Goal: Information Seeking & Learning: Find specific page/section

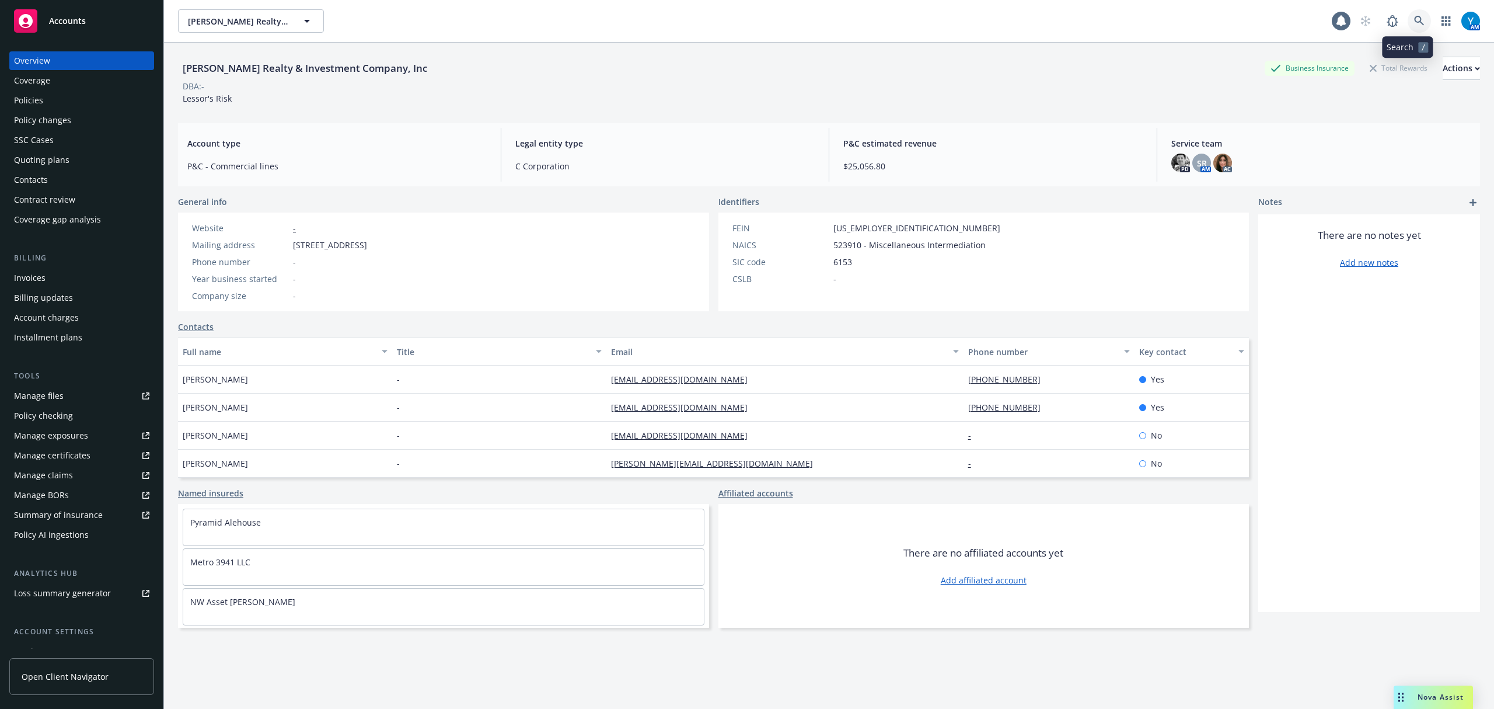
click at [1414, 24] on icon at bounding box center [1419, 21] width 11 height 11
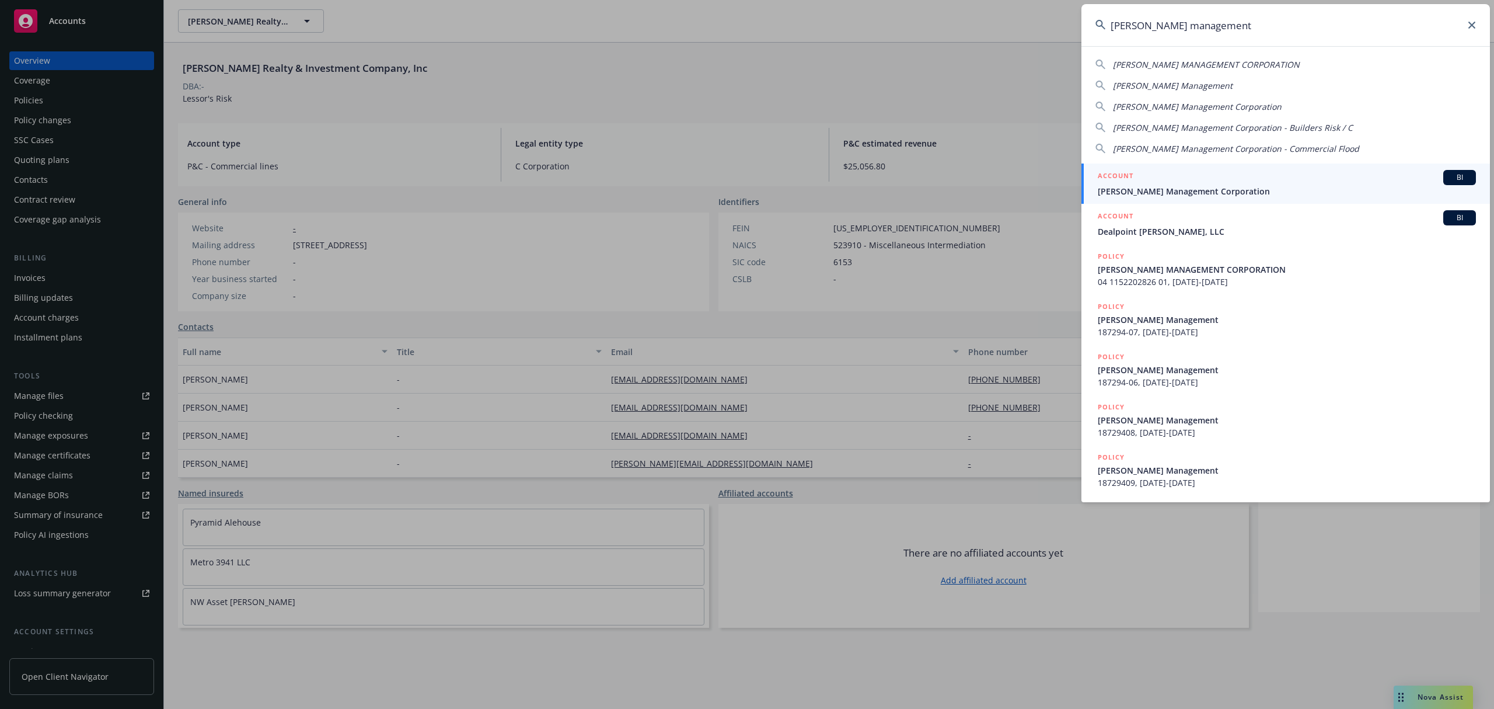
type input "handley management"
click at [1196, 194] on span "[PERSON_NAME] Management Corporation" at bounding box center [1287, 191] width 378 height 12
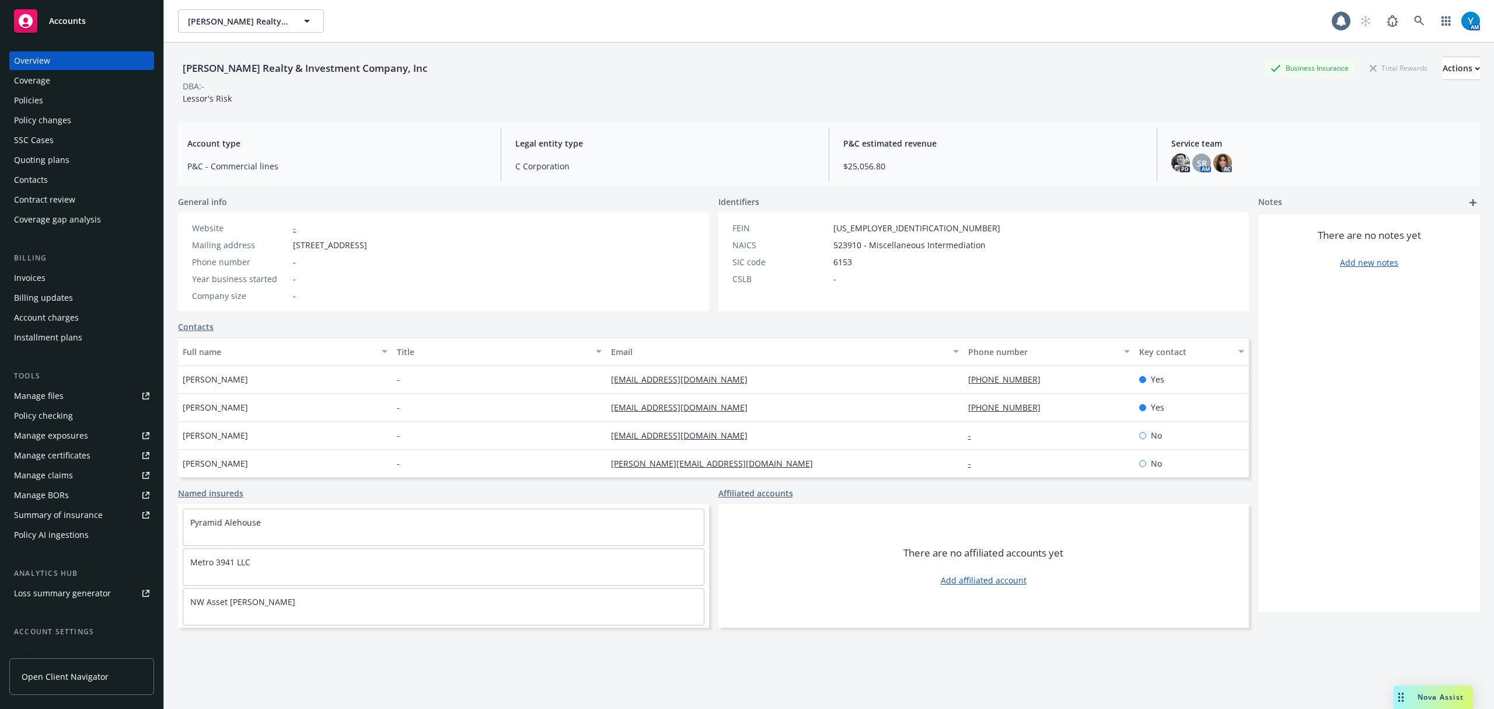
click at [35, 99] on div "Policies" at bounding box center [28, 100] width 29 height 19
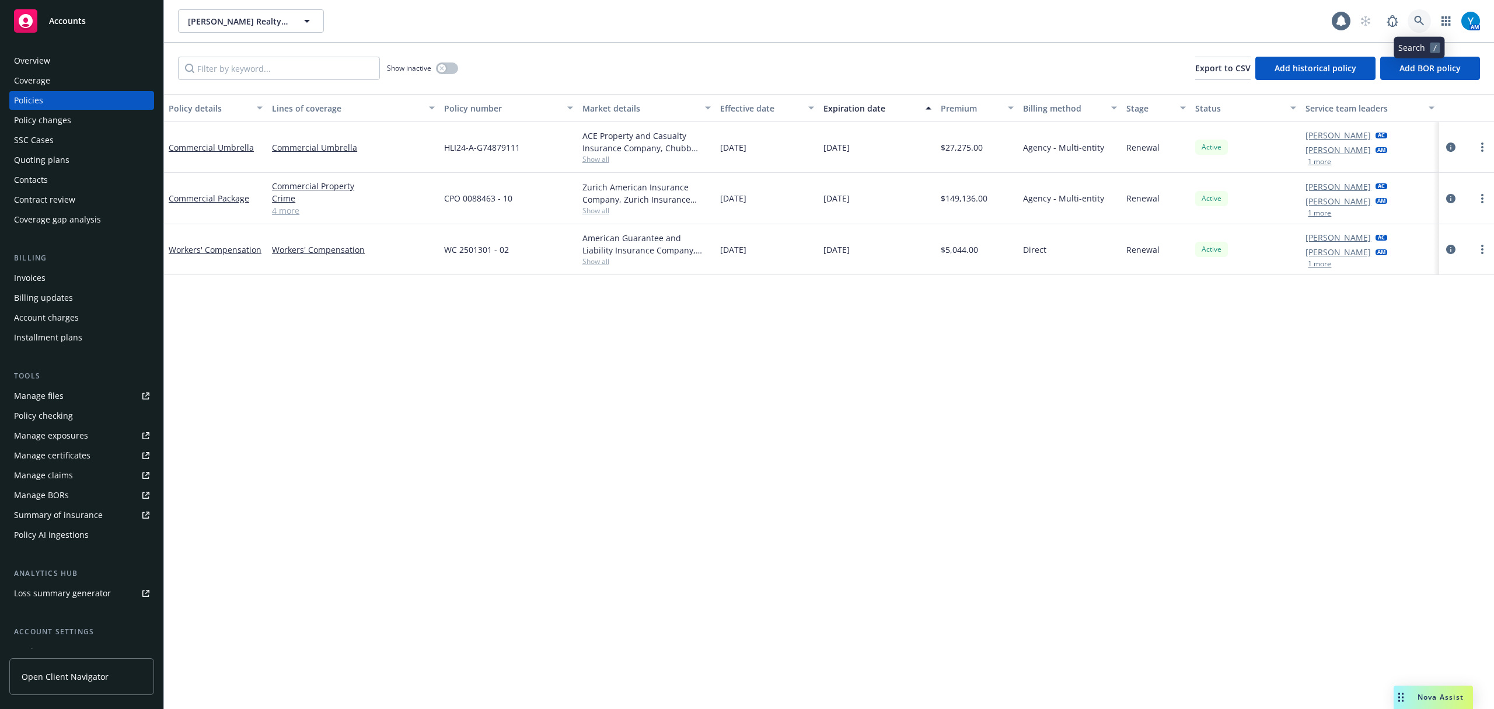
click at [1422, 22] on icon at bounding box center [1419, 21] width 11 height 11
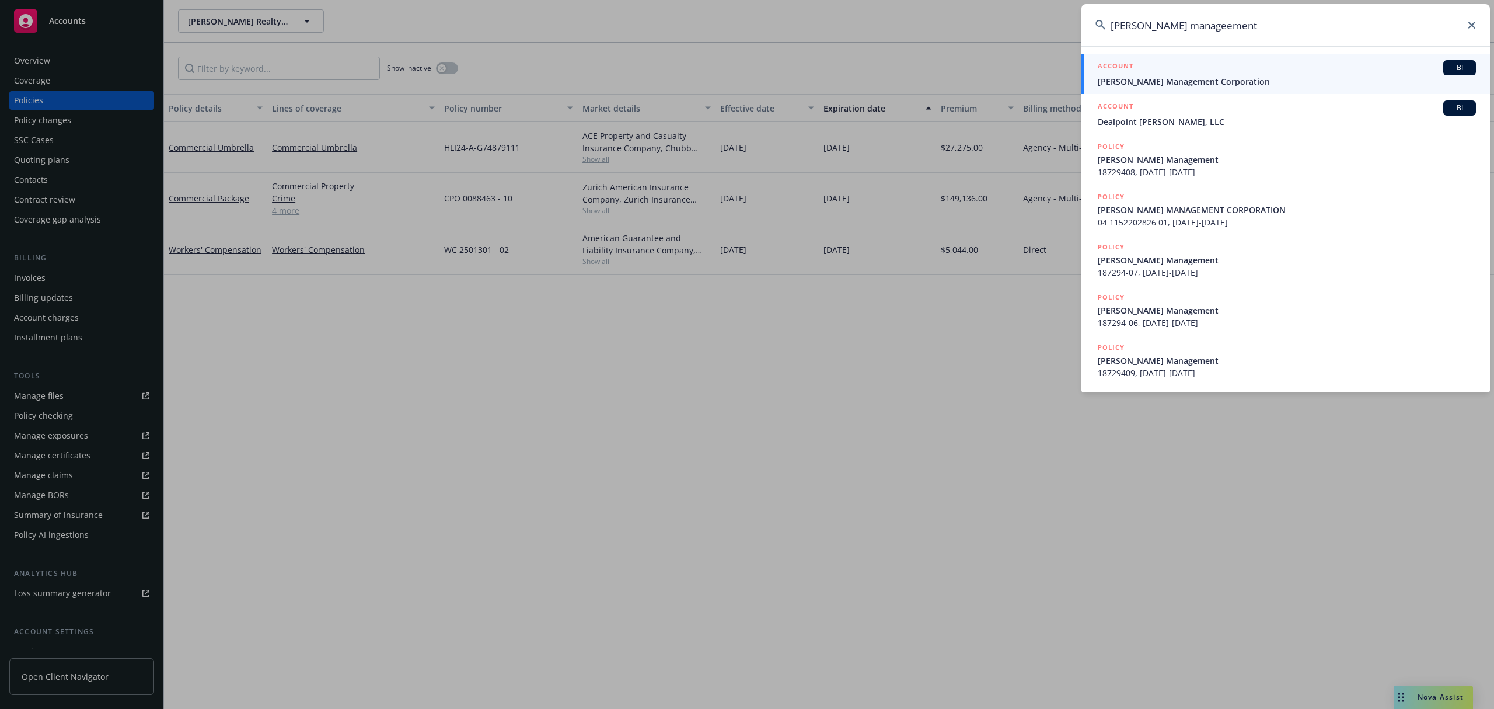
type input "handley manageement"
click at [1189, 73] on div "ACCOUNT BI" at bounding box center [1287, 67] width 378 height 15
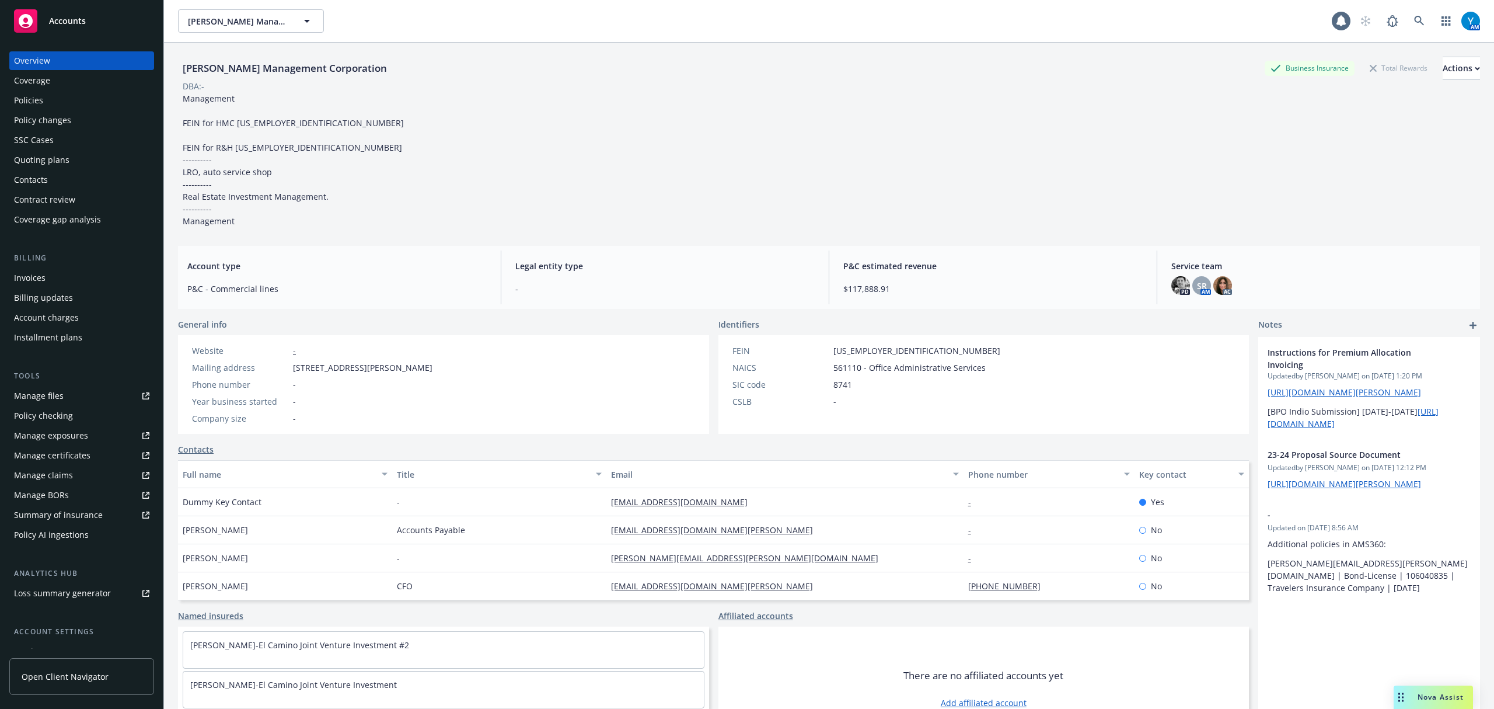
click at [70, 102] on div "Policies" at bounding box center [81, 100] width 135 height 19
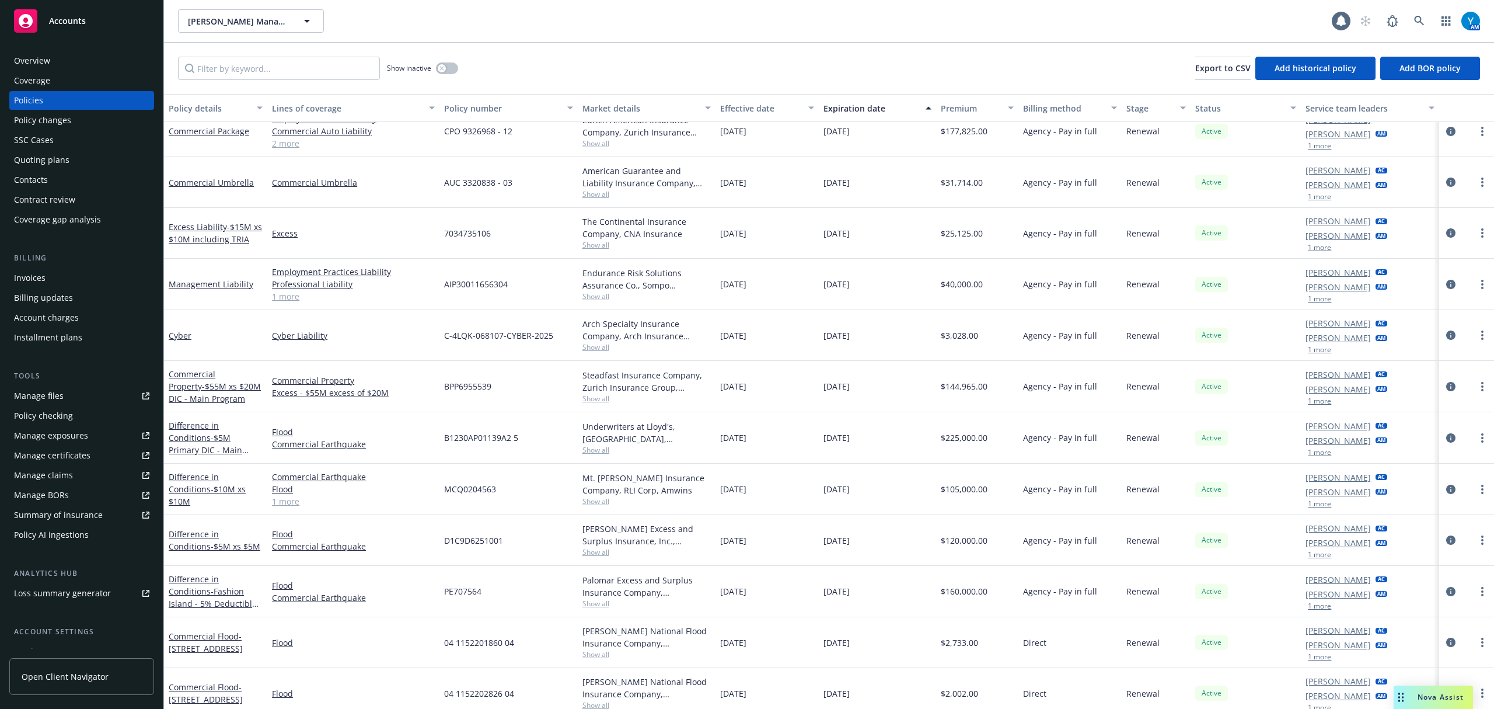
scroll to position [221, 0]
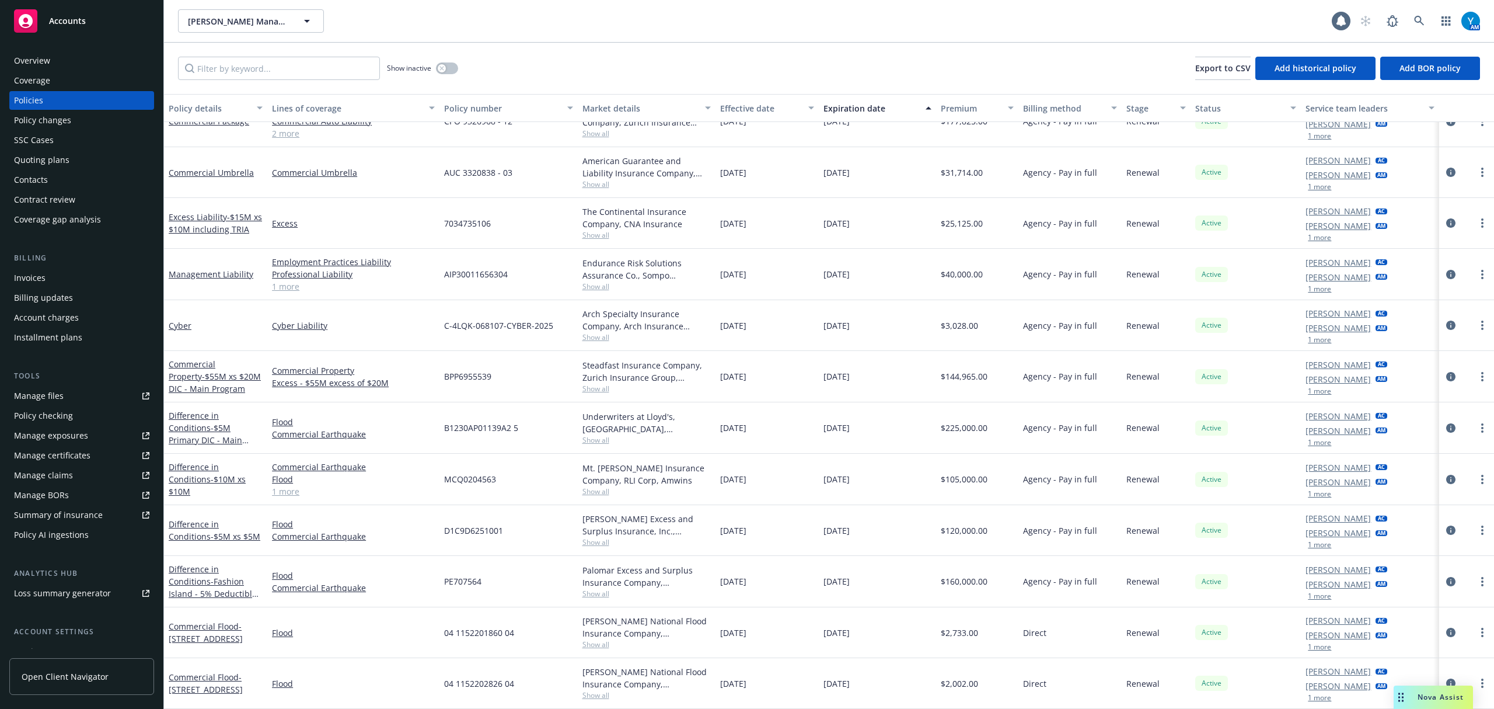
click at [56, 290] on div "Billing updates" at bounding box center [43, 297] width 59 height 19
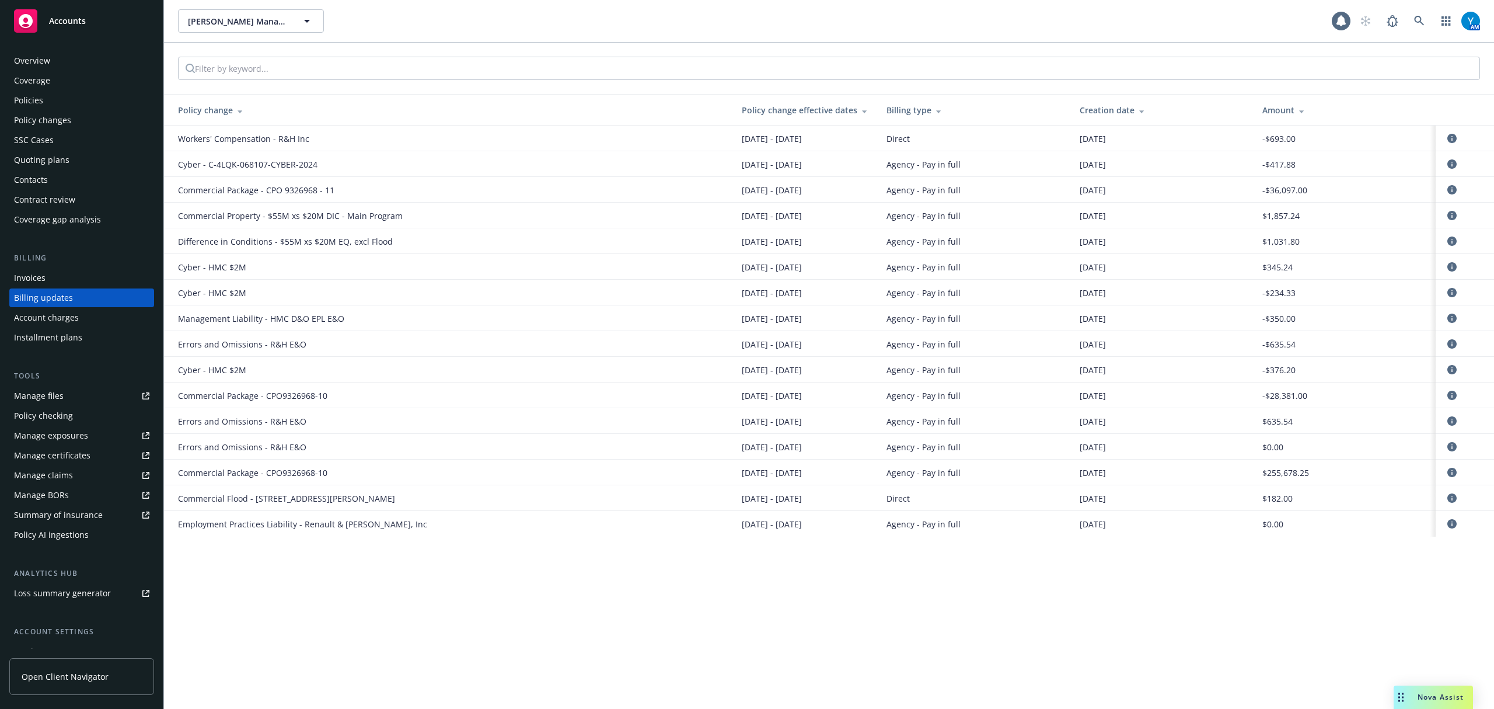
click at [51, 277] on div "Invoices" at bounding box center [81, 278] width 135 height 19
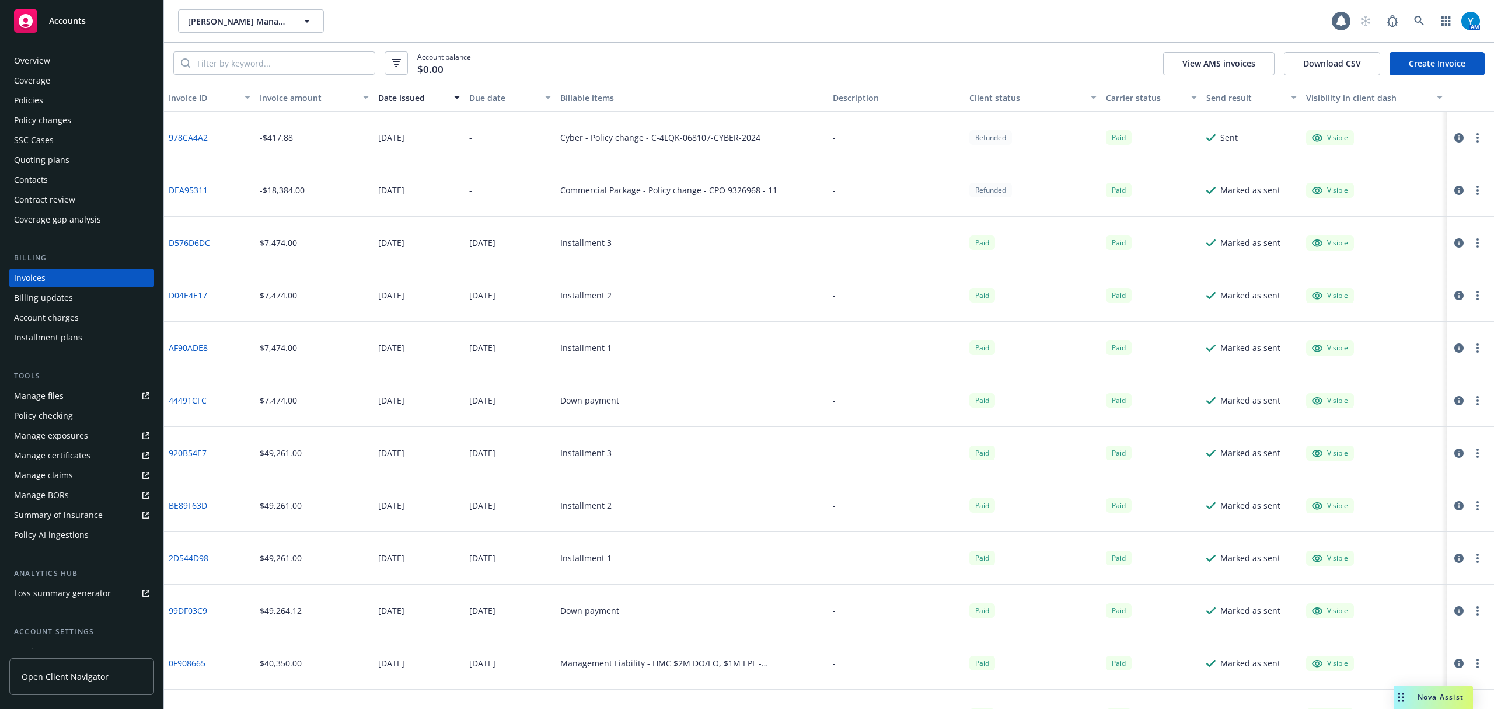
click at [1423, 64] on link "Create Invoice" at bounding box center [1437, 63] width 95 height 23
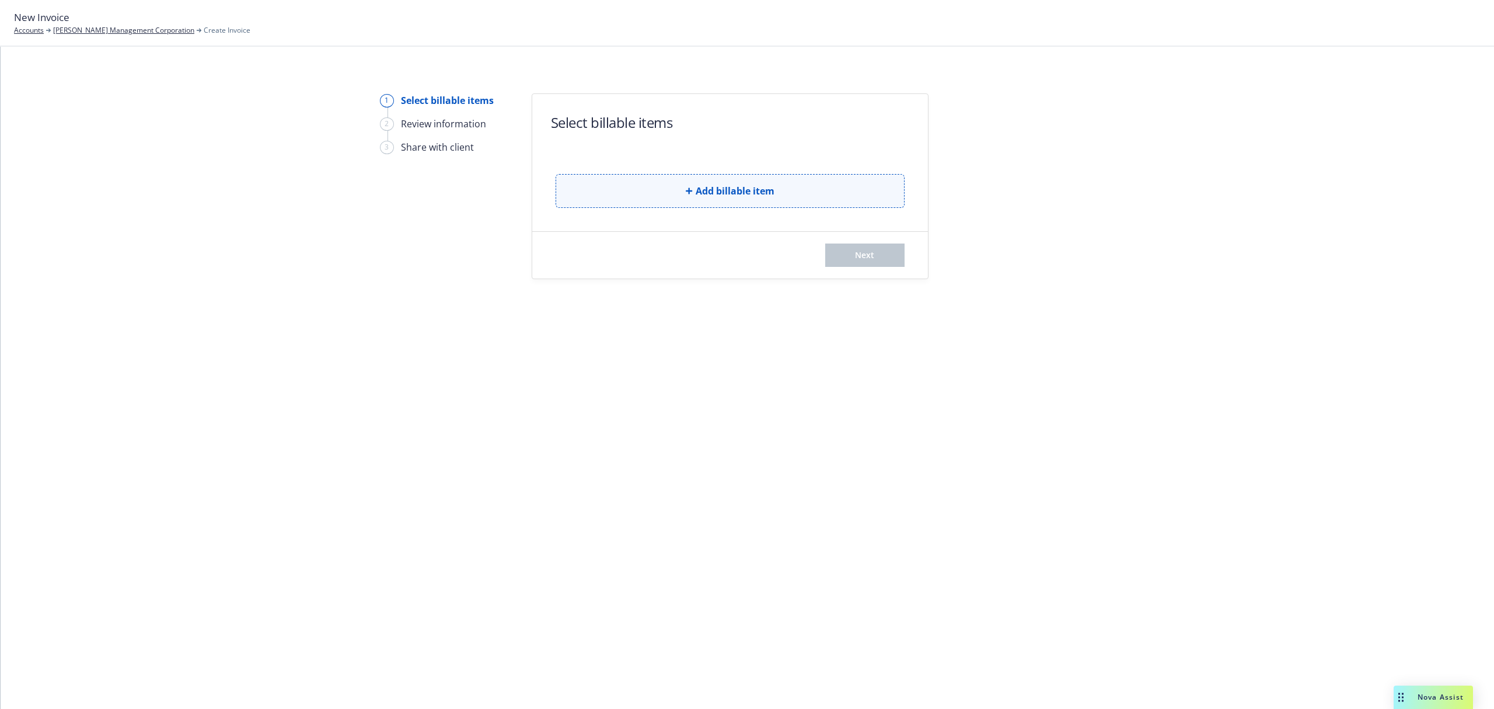
click at [726, 185] on span "Add billable item" at bounding box center [735, 191] width 79 height 14
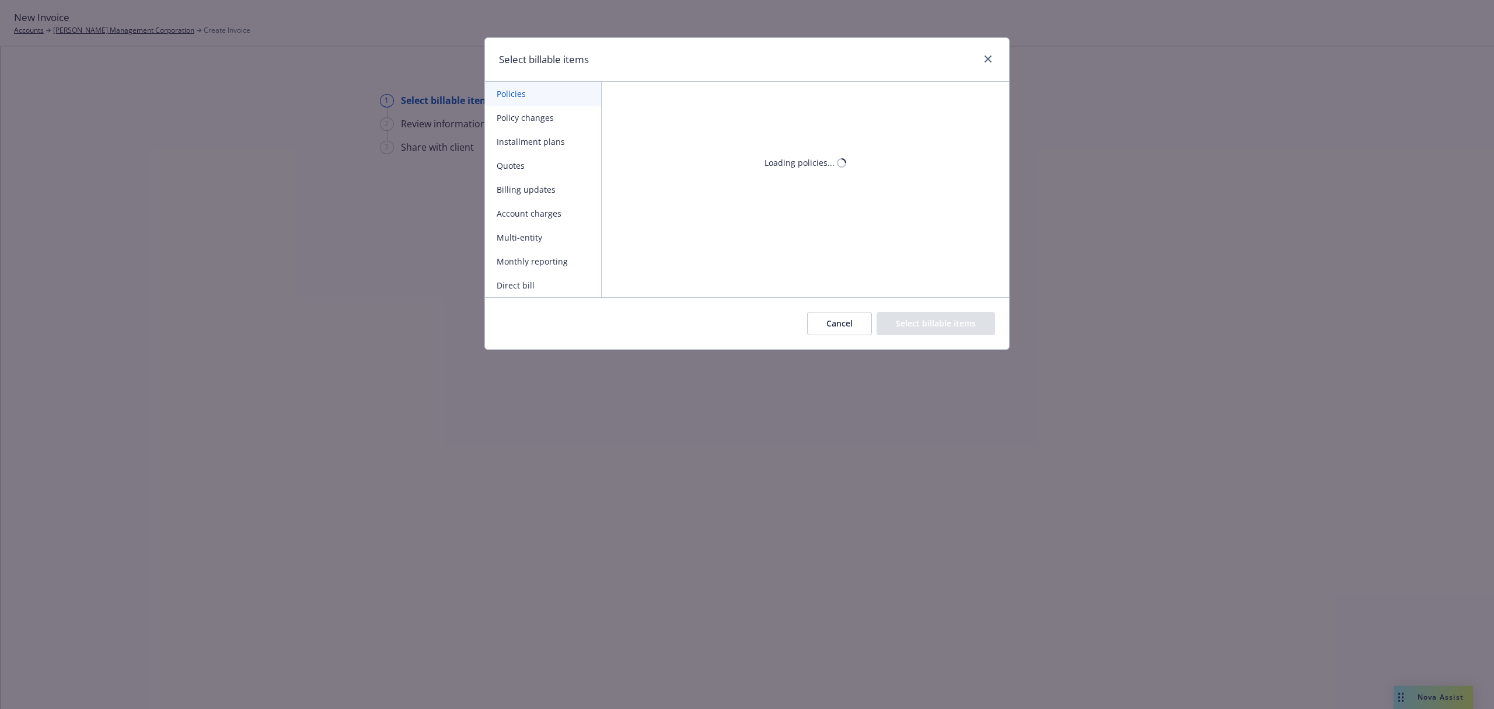
click at [532, 95] on button "Policies" at bounding box center [543, 94] width 116 height 24
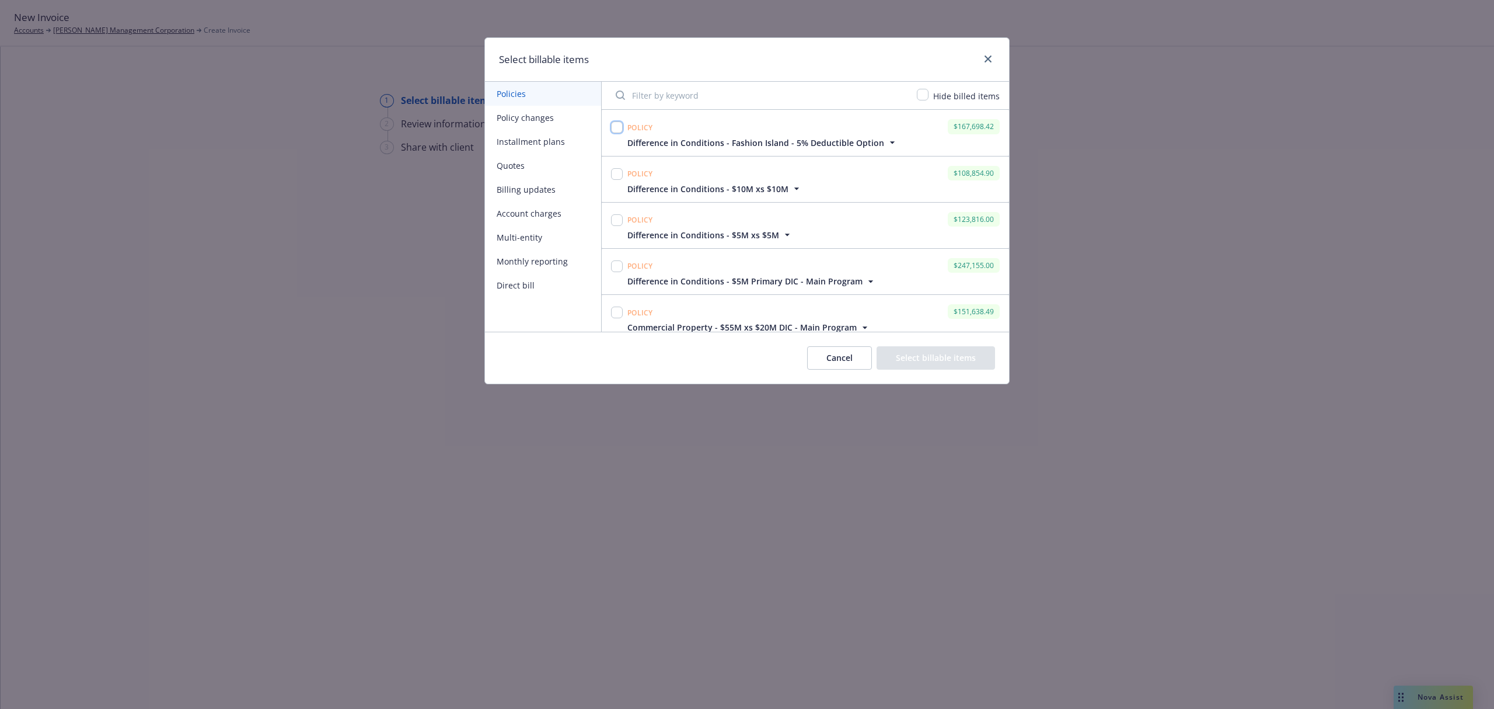
click at [619, 127] on input "checkbox" at bounding box center [617, 127] width 12 height 12
checkbox input "true"
click at [620, 170] on input "checkbox" at bounding box center [617, 174] width 12 height 12
checkbox input "true"
click at [615, 225] on input "checkbox" at bounding box center [617, 220] width 12 height 12
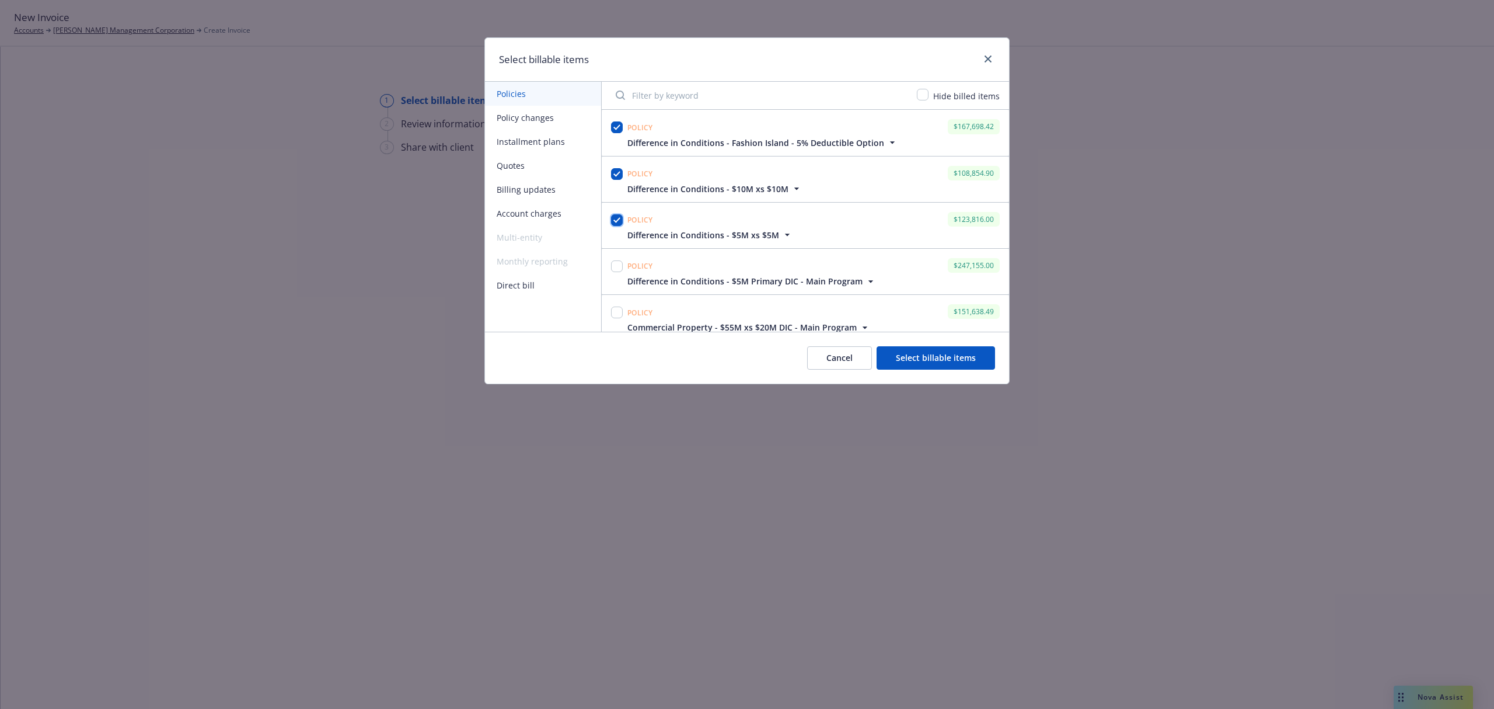
checkbox input "true"
click at [618, 270] on input "checkbox" at bounding box center [617, 266] width 12 height 12
checkbox input "true"
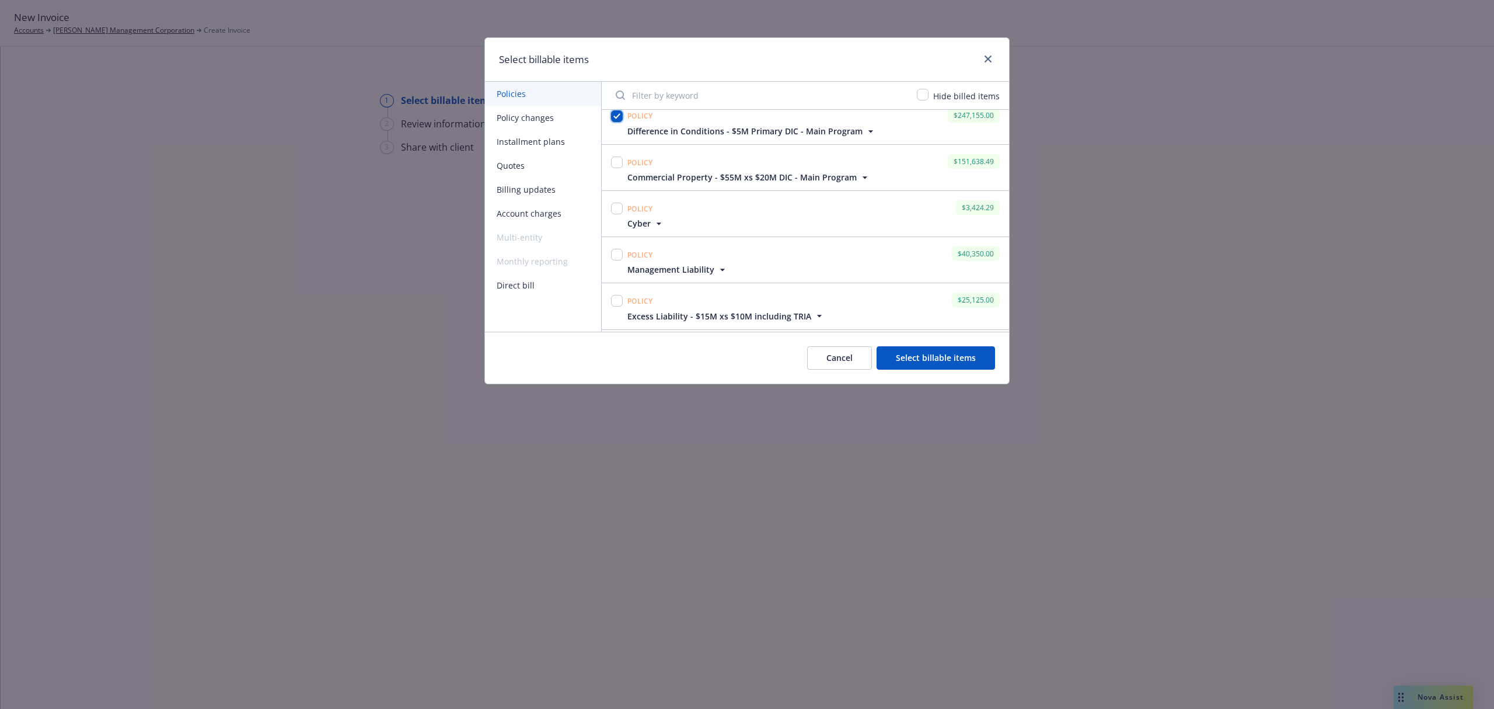
scroll to position [155, 0]
click at [617, 157] on input "checkbox" at bounding box center [617, 157] width 12 height 12
checkbox input "true"
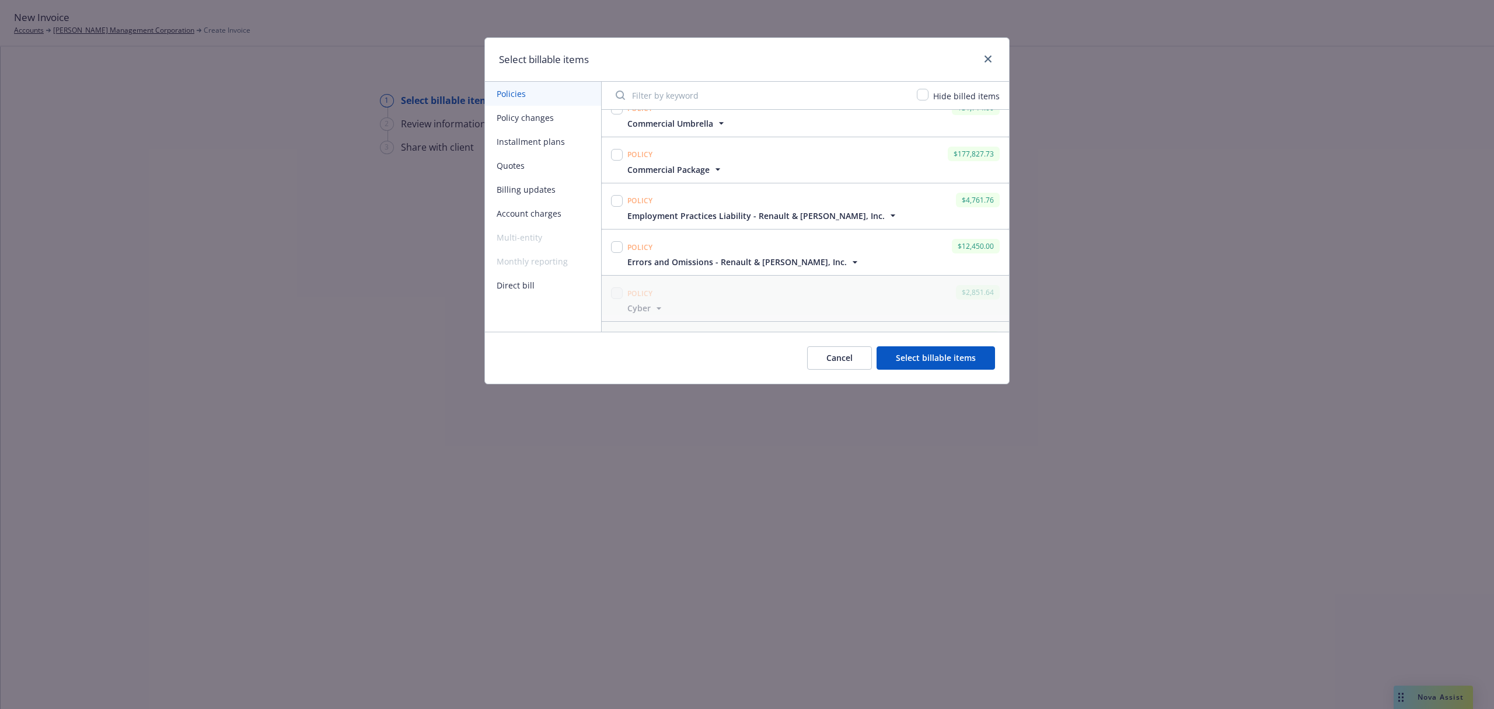
scroll to position [311, 0]
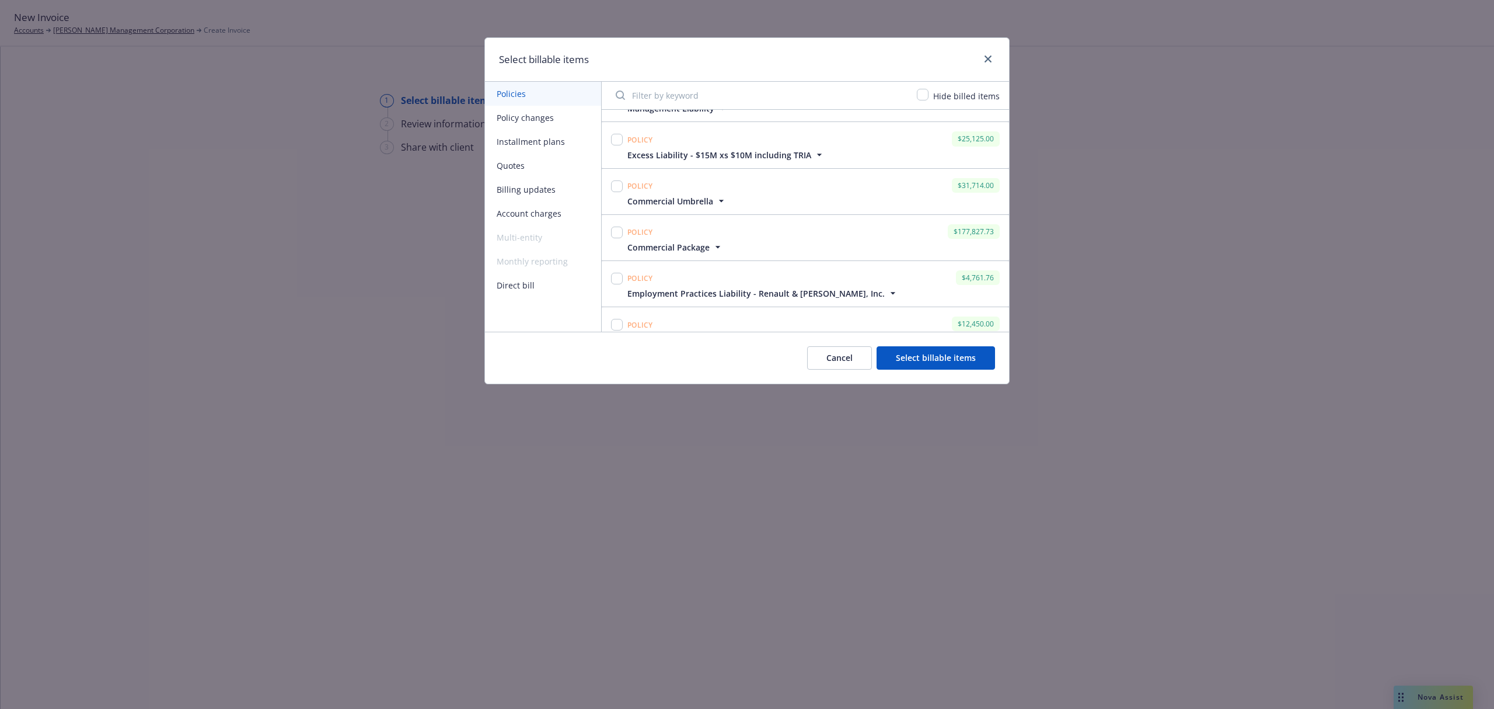
click at [814, 157] on icon "button" at bounding box center [820, 155] width 12 height 12
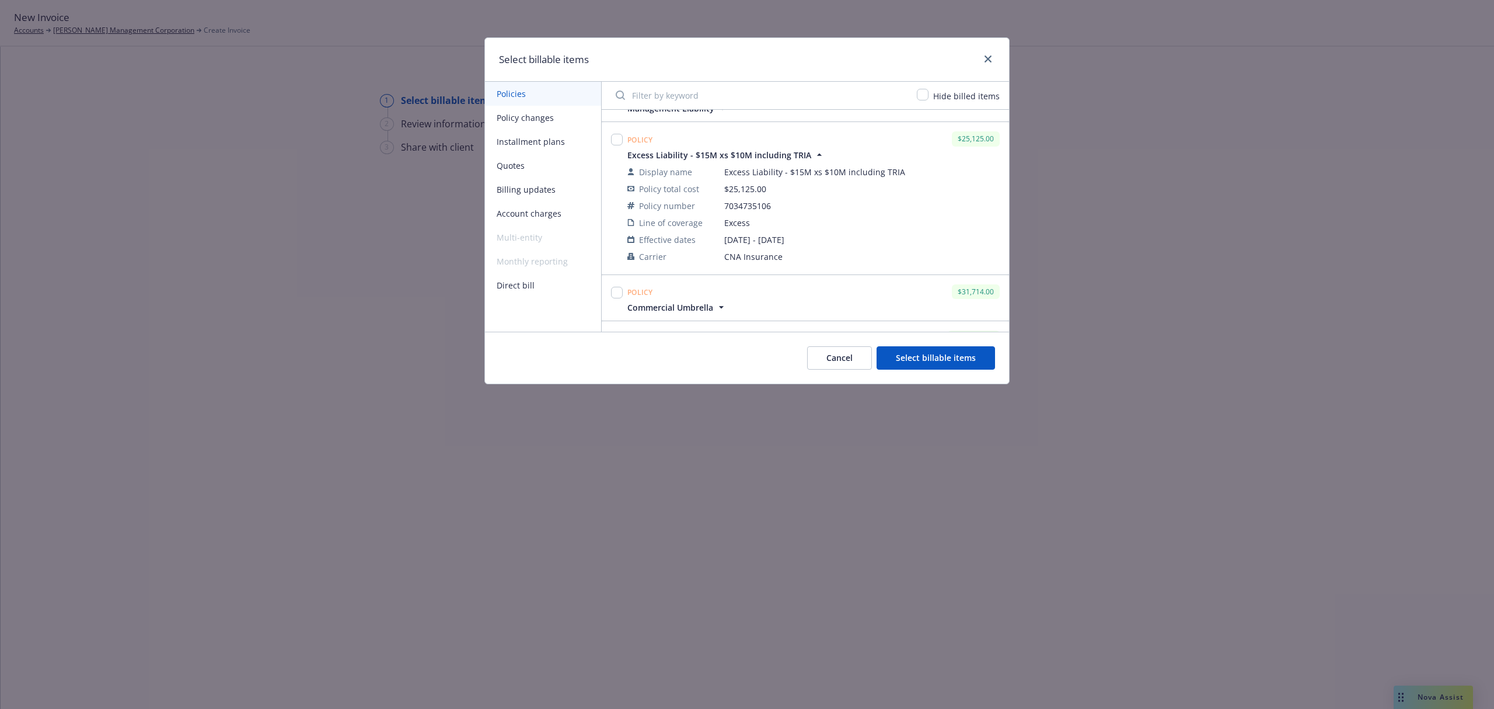
click at [814, 153] on icon "button" at bounding box center [820, 155] width 12 height 12
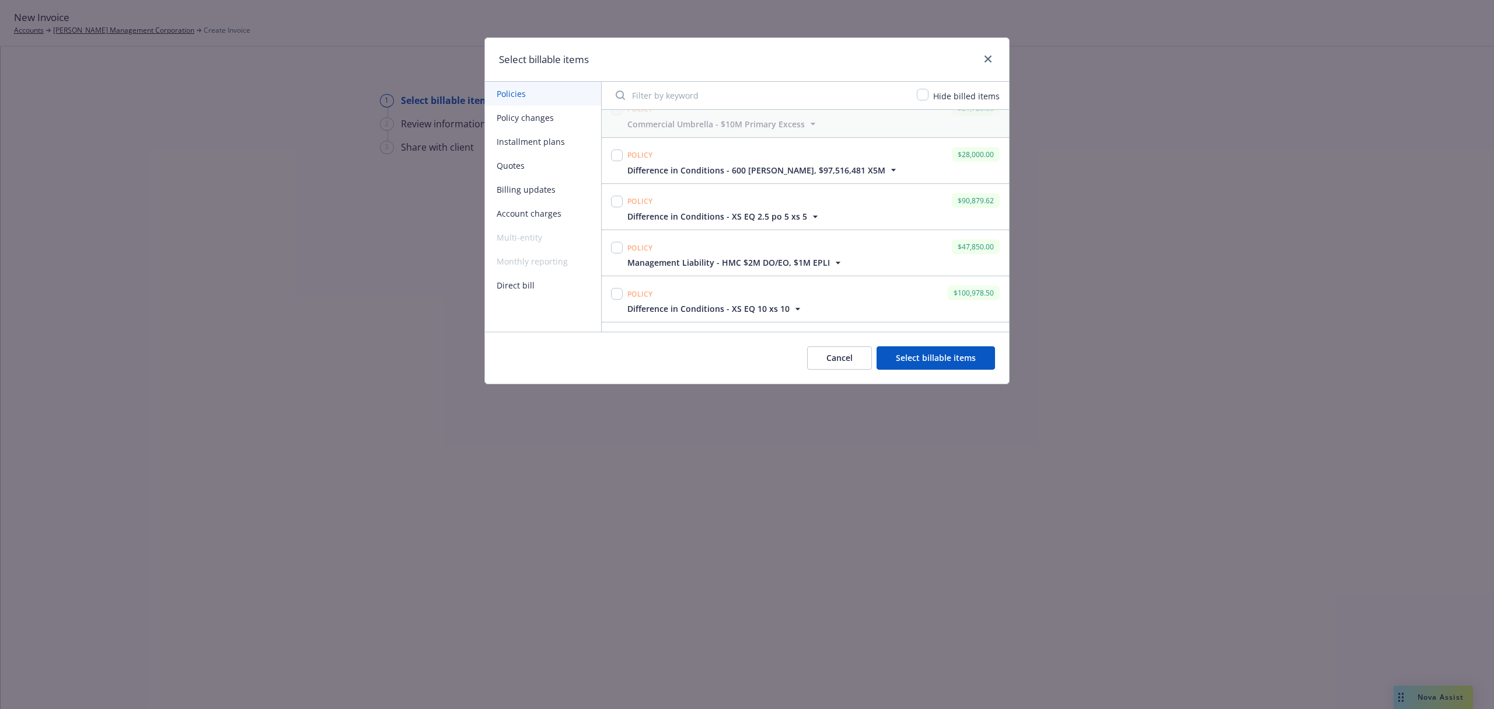
scroll to position [2335, 0]
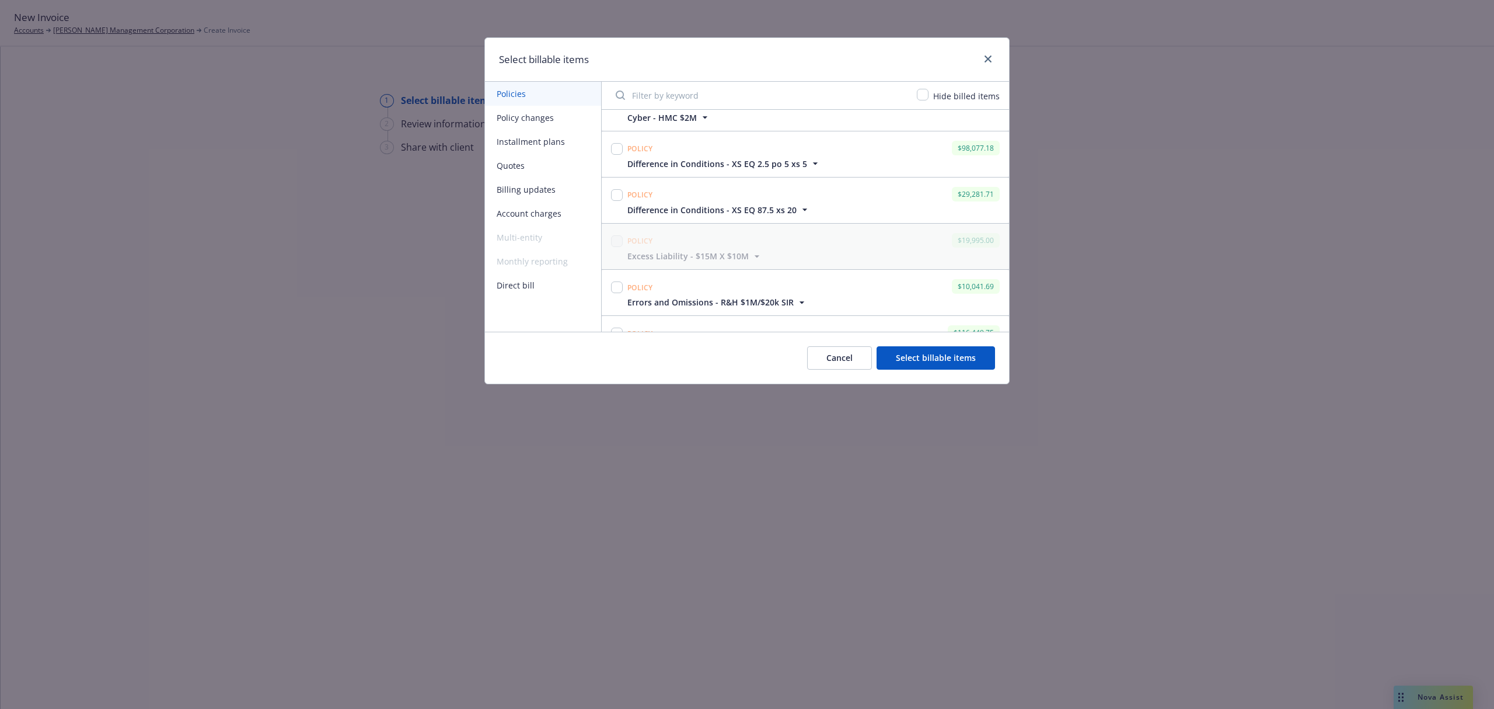
click at [960, 361] on button "Select billable items" at bounding box center [936, 357] width 119 height 23
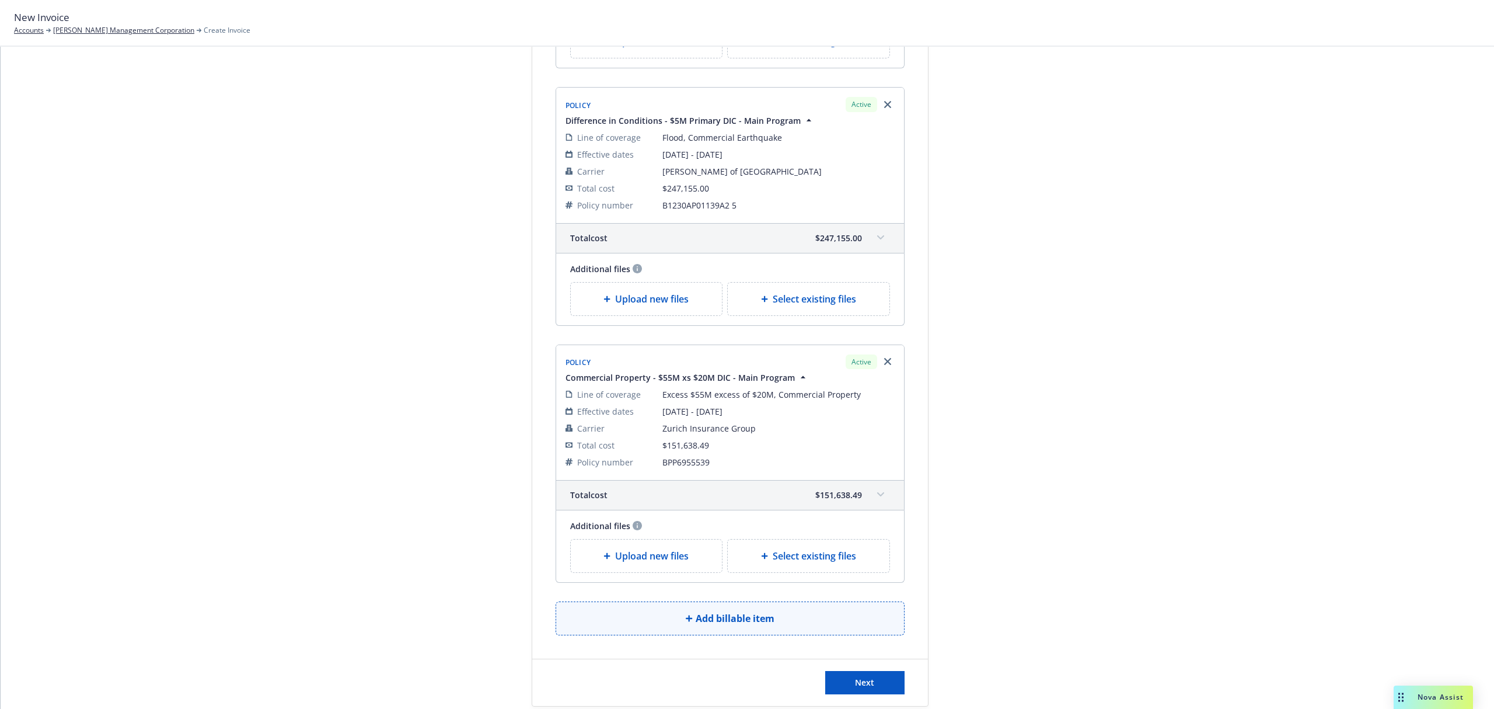
scroll to position [929, 0]
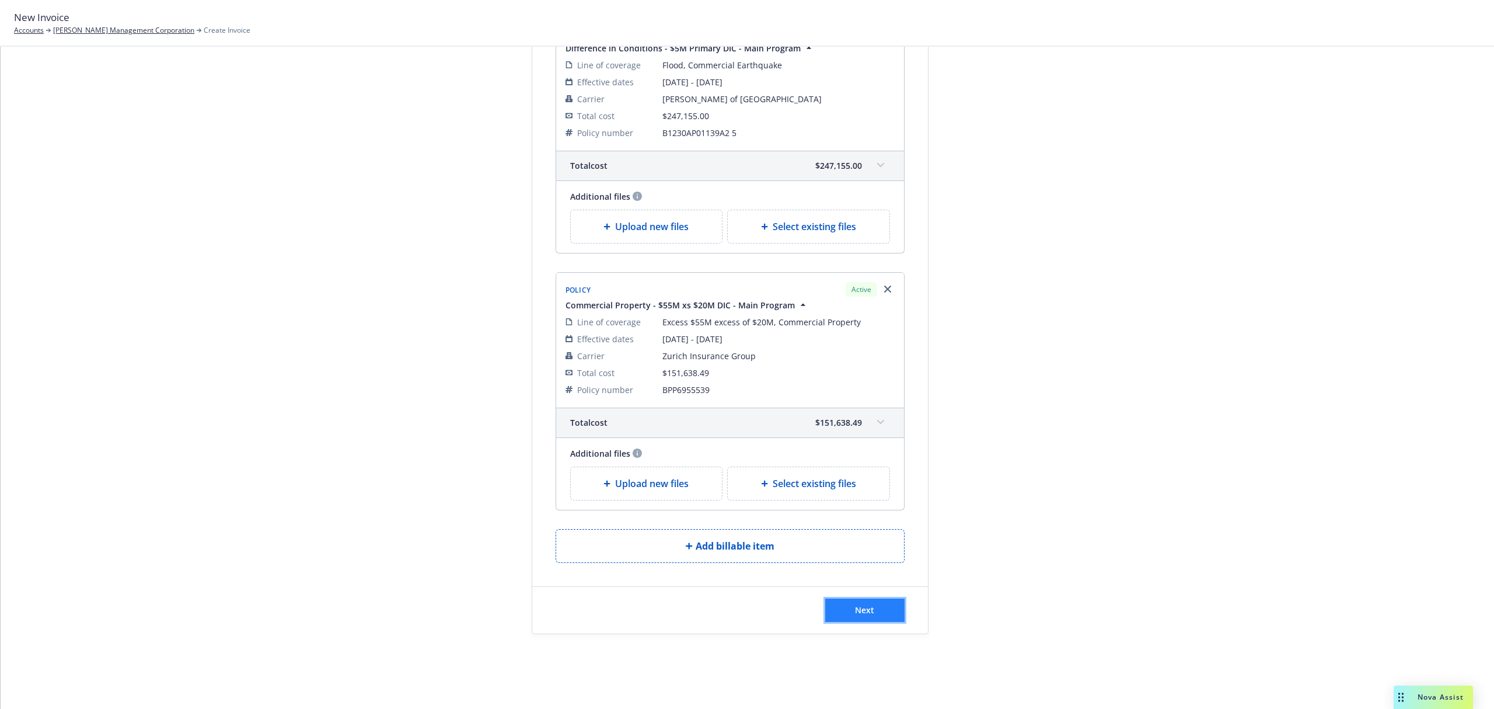
click at [876, 615] on button "Next" at bounding box center [864, 609] width 79 height 23
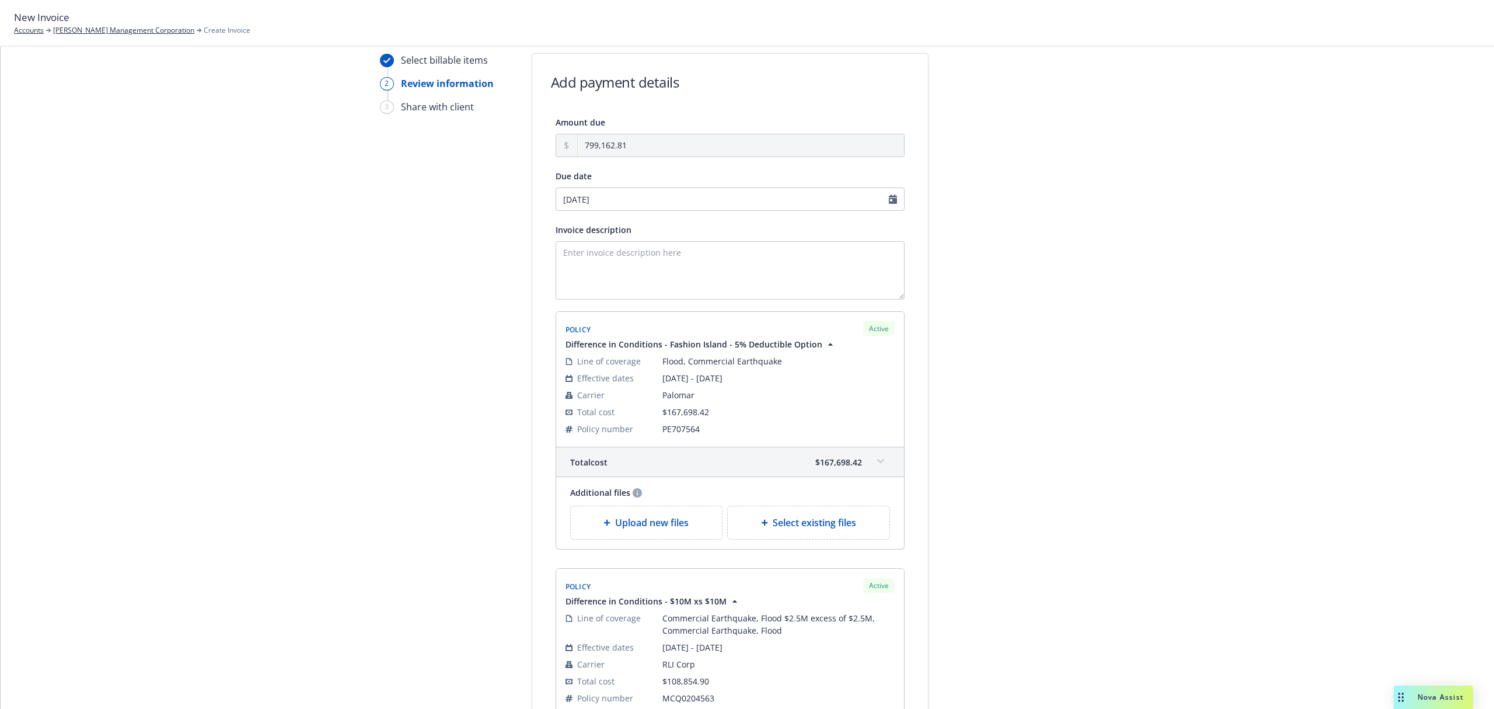
scroll to position [0, 0]
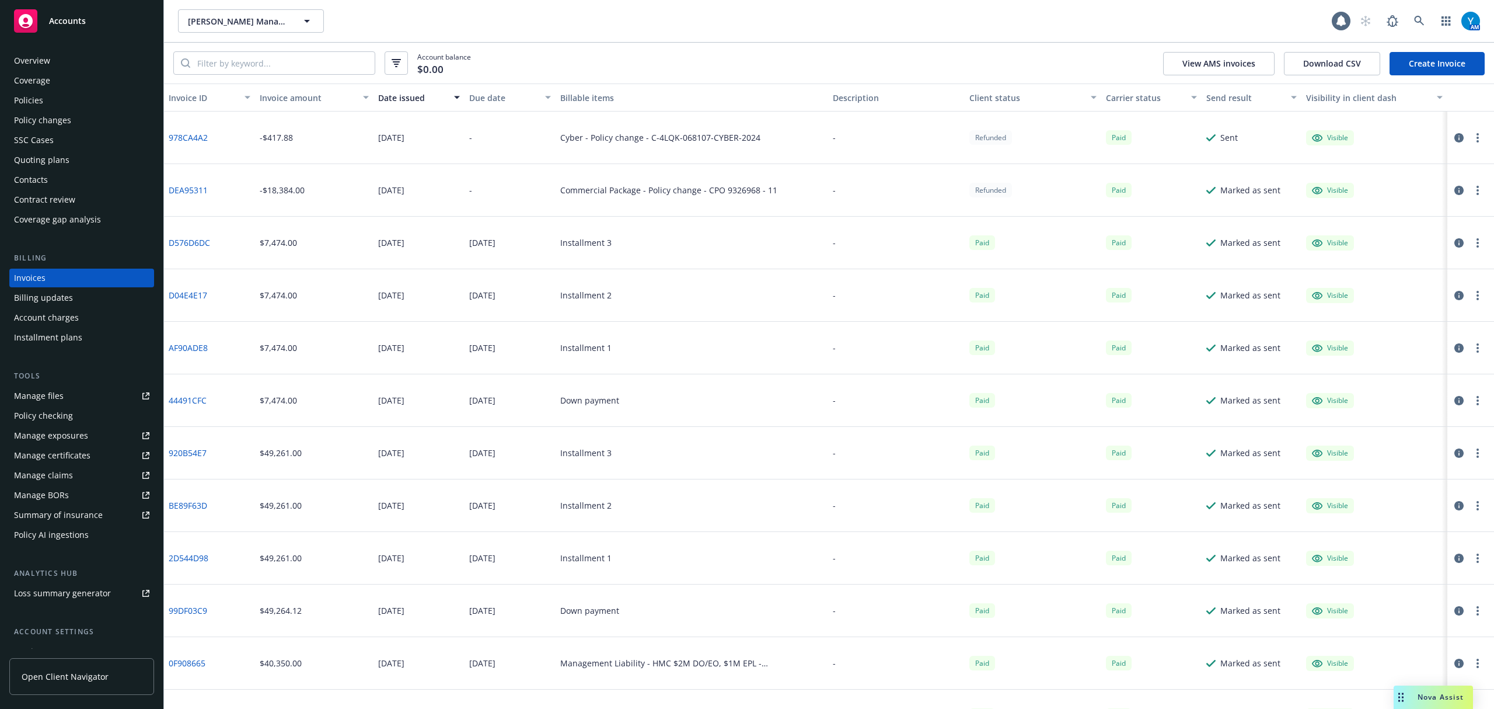
click at [33, 105] on div "Policies" at bounding box center [28, 100] width 29 height 19
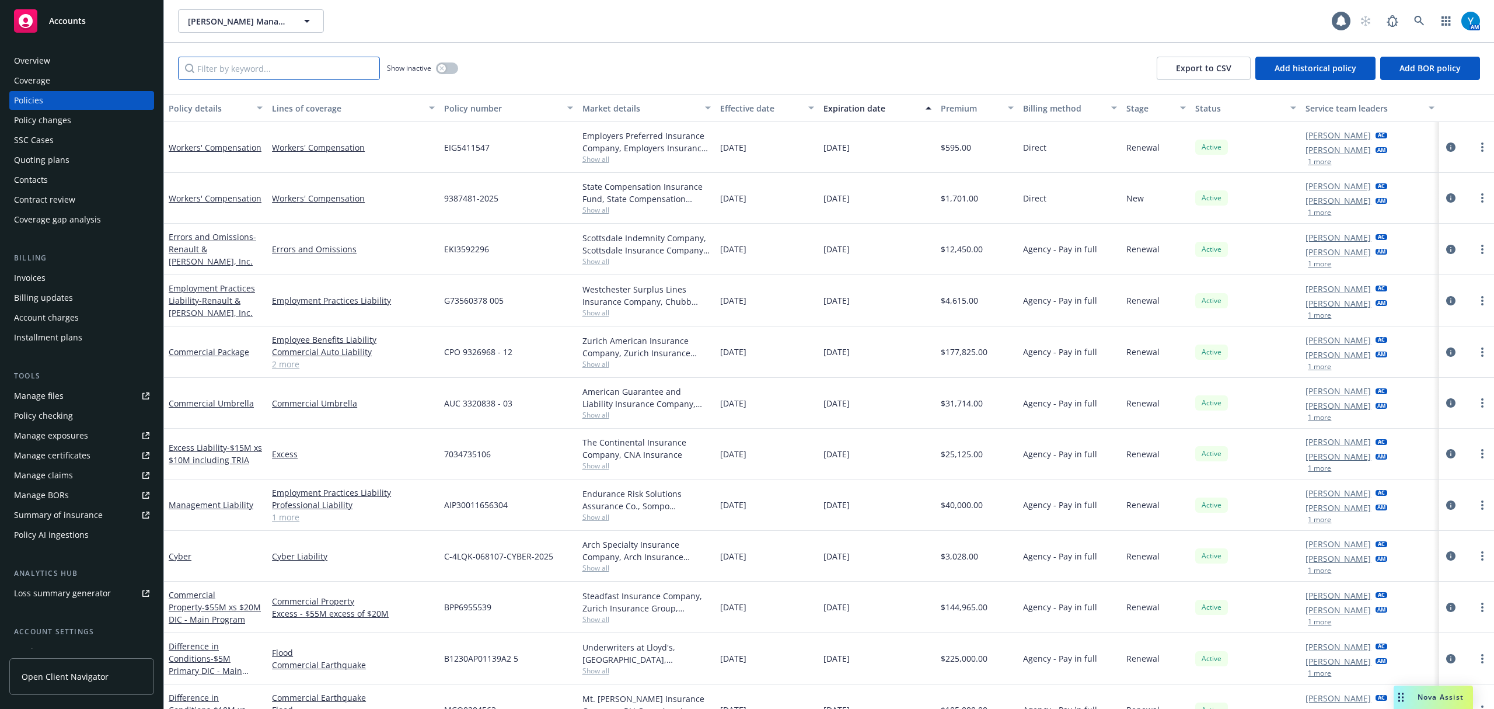
click at [263, 67] on input "Filter by keyword..." at bounding box center [279, 68] width 202 height 23
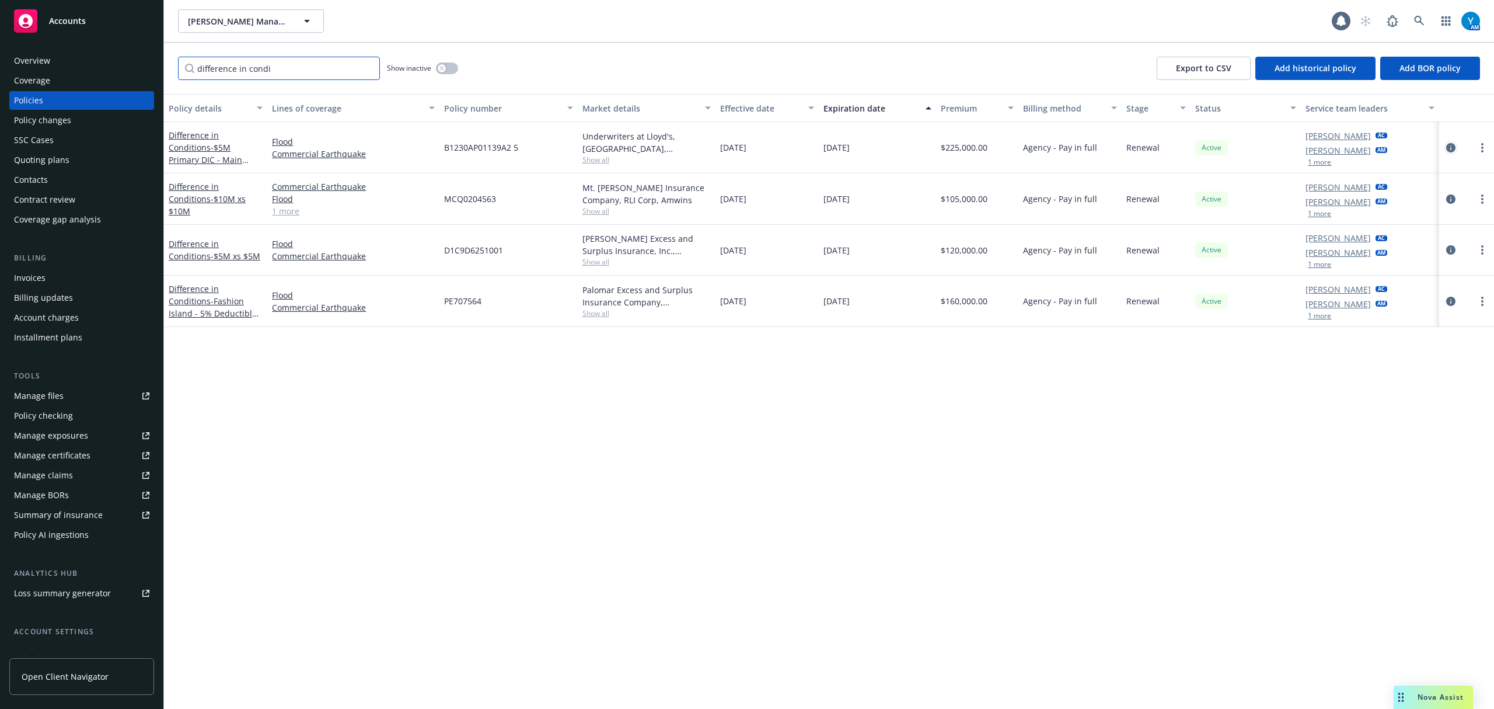
type input "difference in condi"
click at [1453, 147] on icon "circleInformation" at bounding box center [1451, 147] width 9 height 9
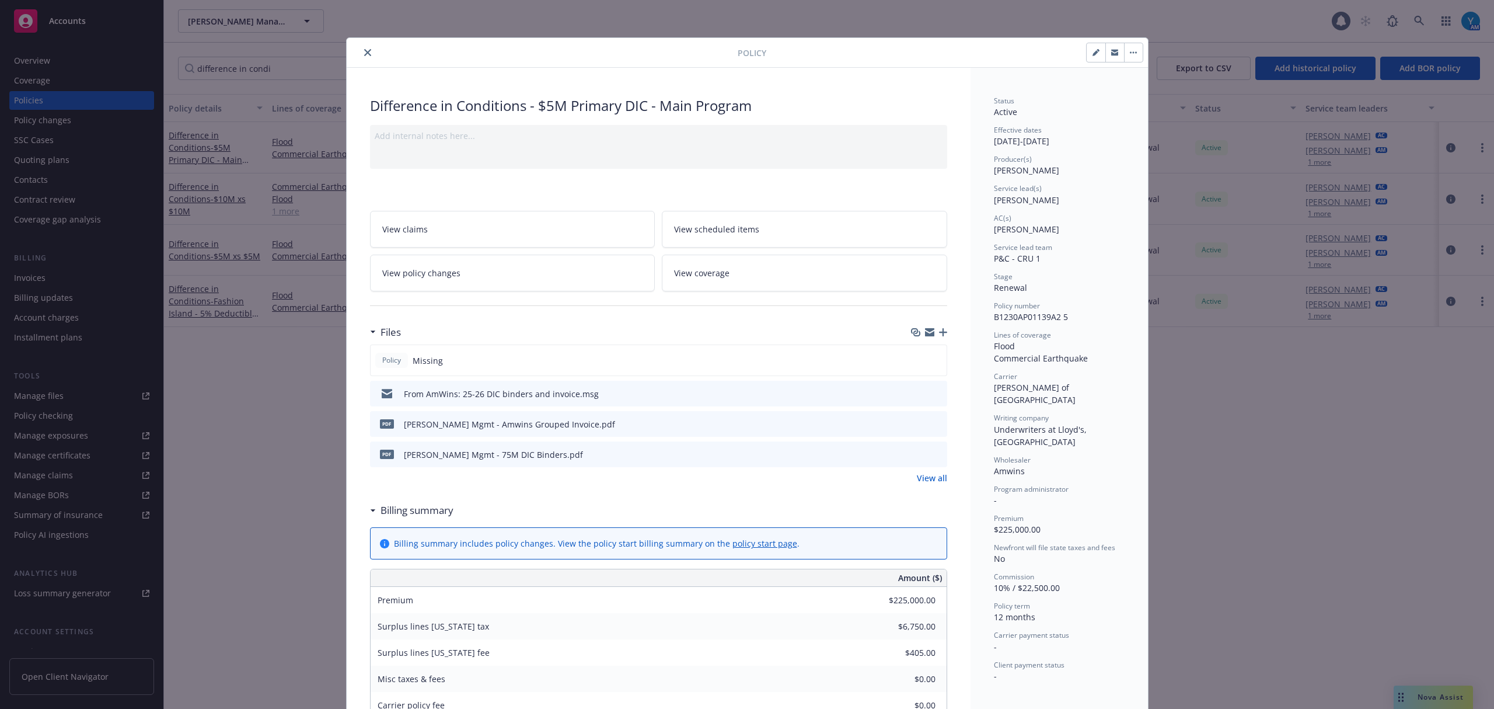
click at [365, 54] on icon "close" at bounding box center [367, 52] width 7 height 7
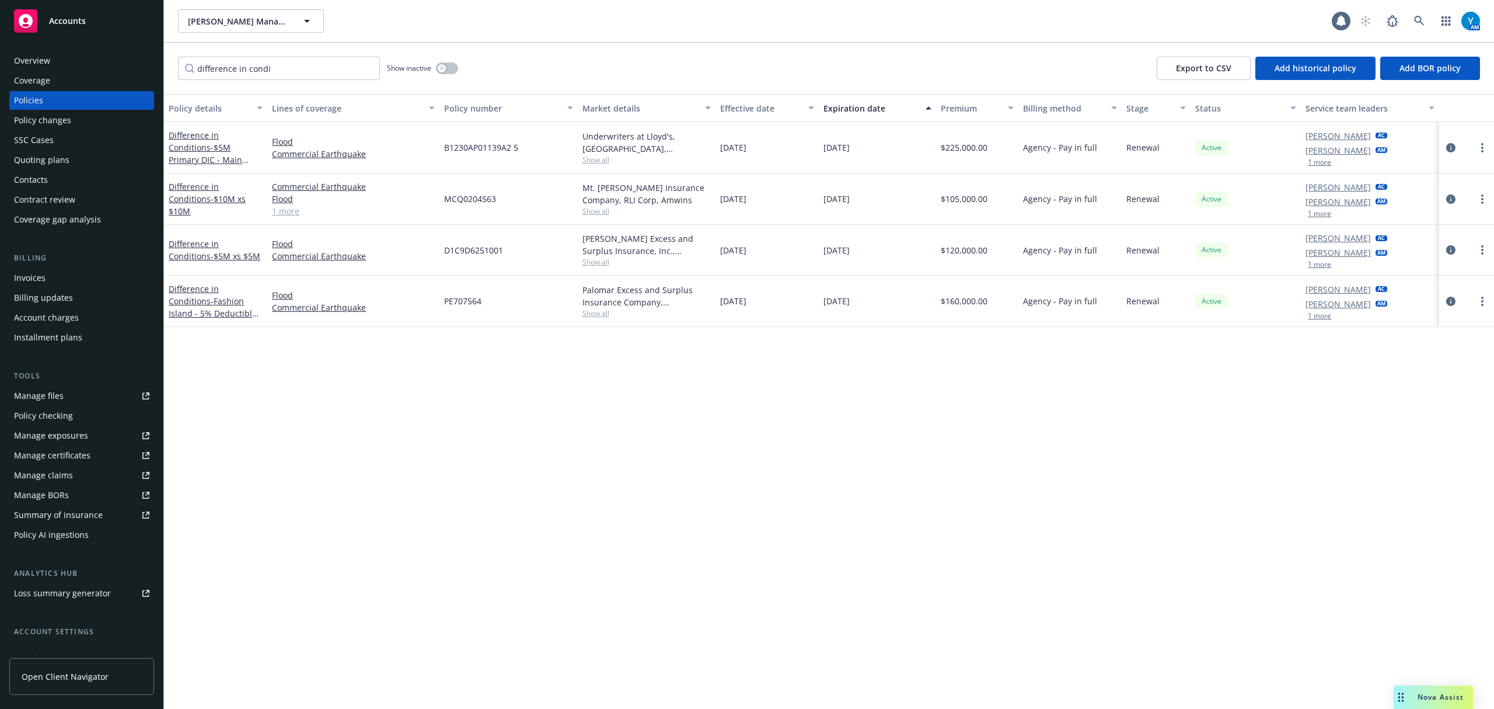
drag, startPoint x: 45, startPoint y: 276, endPoint x: 159, endPoint y: 255, distance: 116.2
click at [45, 276] on div "Invoices" at bounding box center [81, 278] width 135 height 19
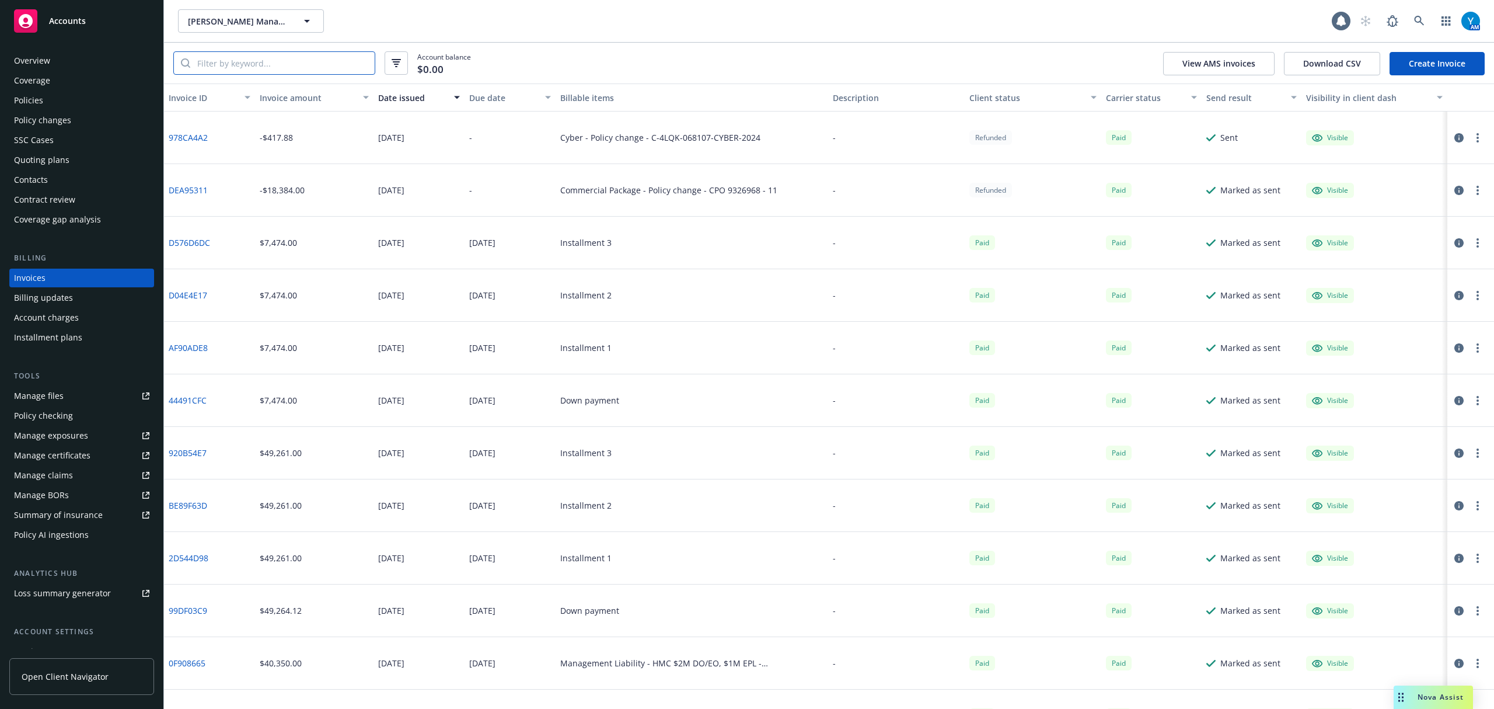
click at [269, 58] on input "search" at bounding box center [282, 63] width 184 height 22
click at [43, 277] on div "Invoices" at bounding box center [30, 278] width 32 height 19
click at [52, 104] on div "Policies" at bounding box center [81, 100] width 135 height 19
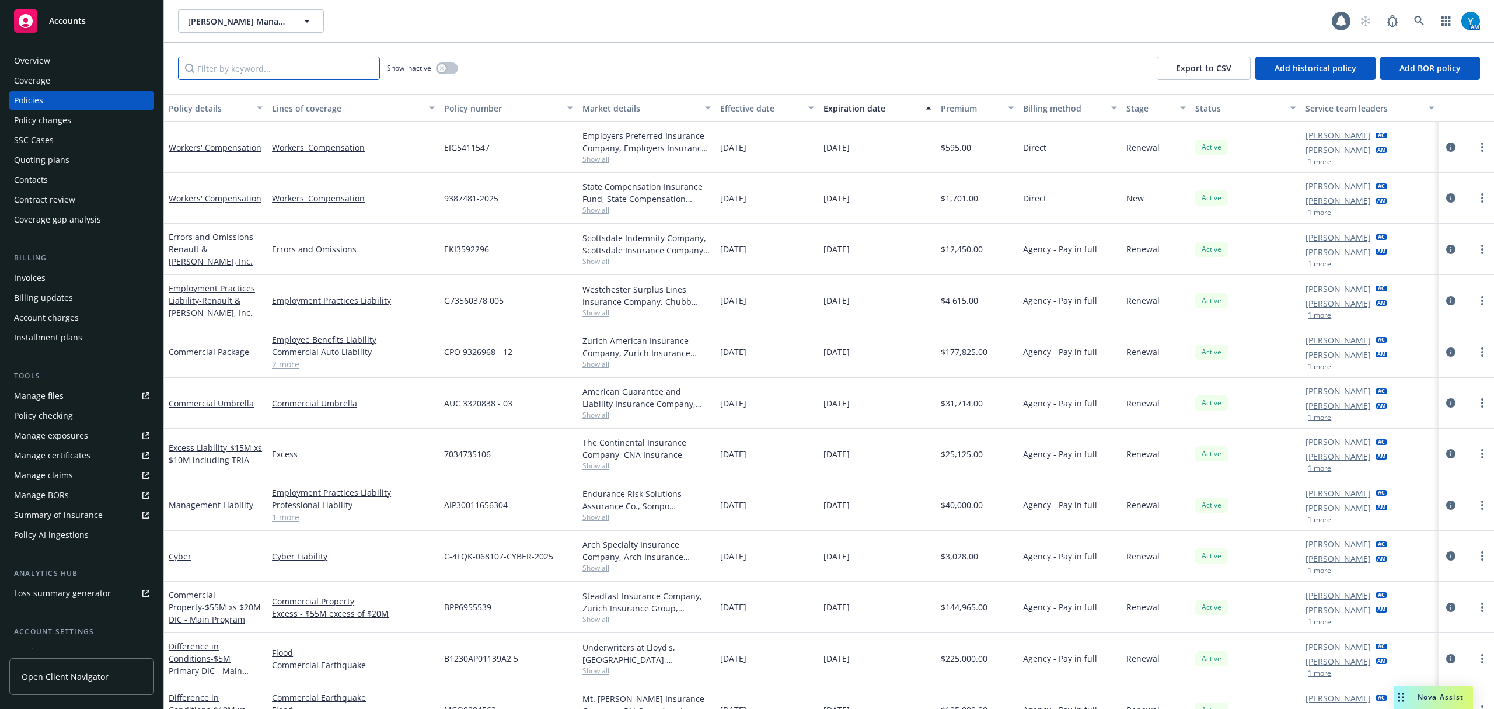
click at [246, 69] on input "Filter by keyword..." at bounding box center [279, 68] width 202 height 23
click at [54, 393] on div "Manage files" at bounding box center [39, 395] width 50 height 19
click at [285, 64] on input "Filter by keyword..." at bounding box center [279, 68] width 202 height 23
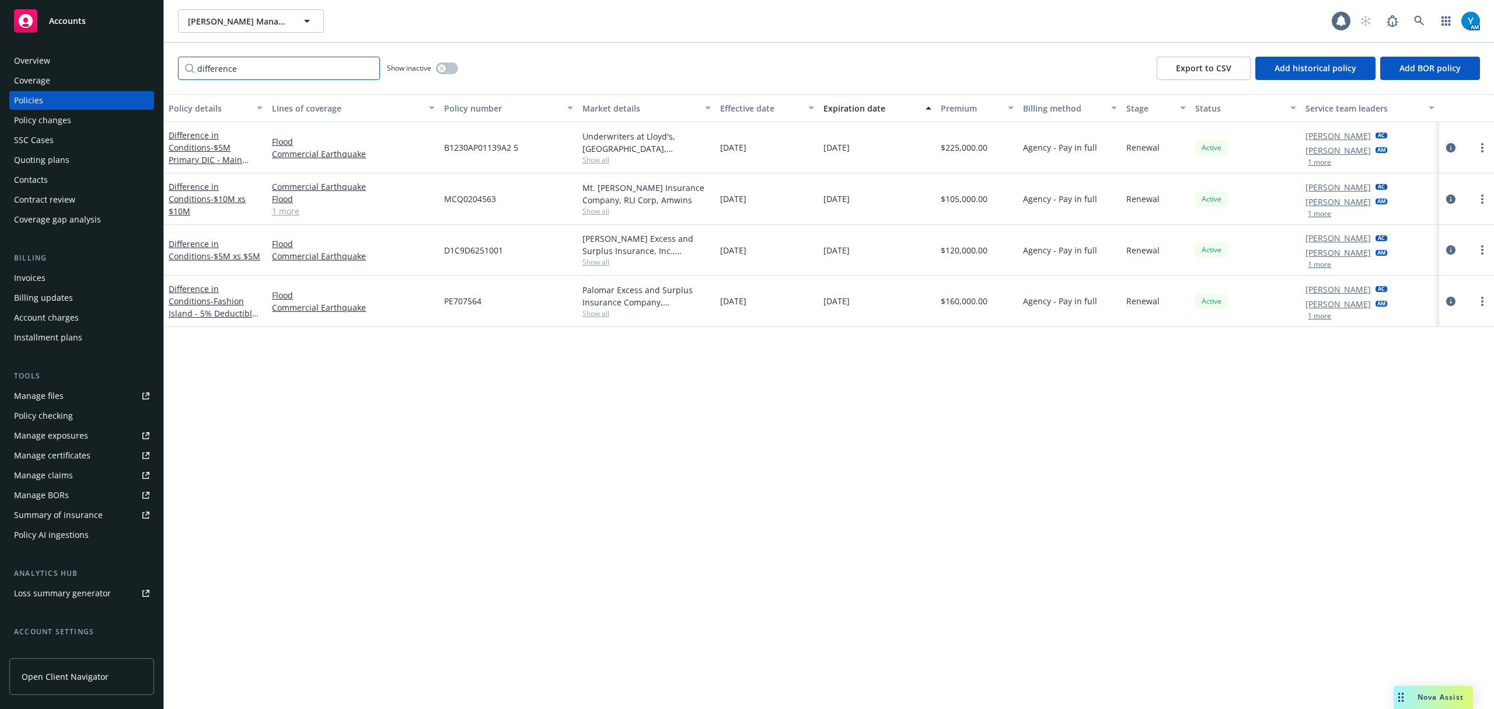
type input "difference"
click at [1448, 148] on icon "circleInformation" at bounding box center [1451, 147] width 9 height 9
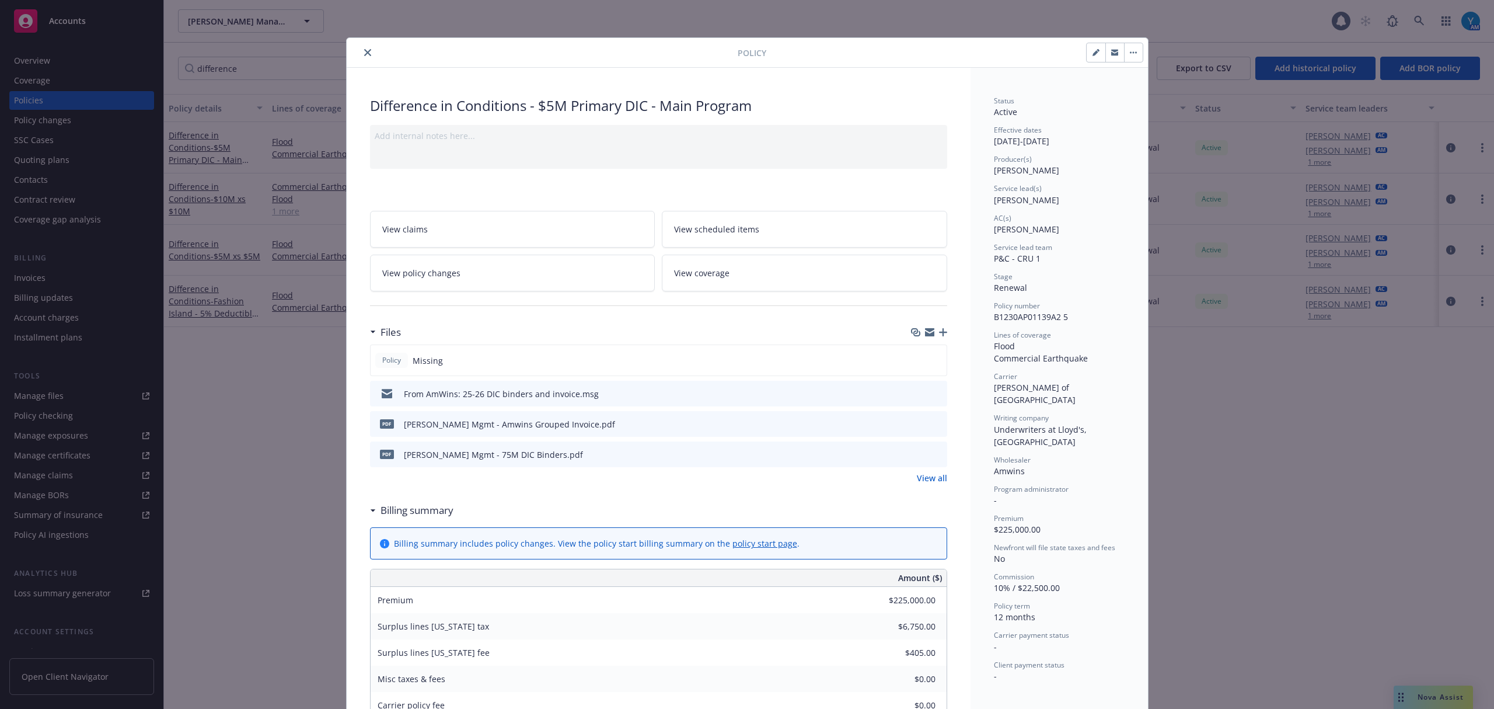
click at [931, 423] on icon "preview file" at bounding box center [936, 423] width 11 height 8
click at [364, 54] on icon "close" at bounding box center [367, 52] width 7 height 7
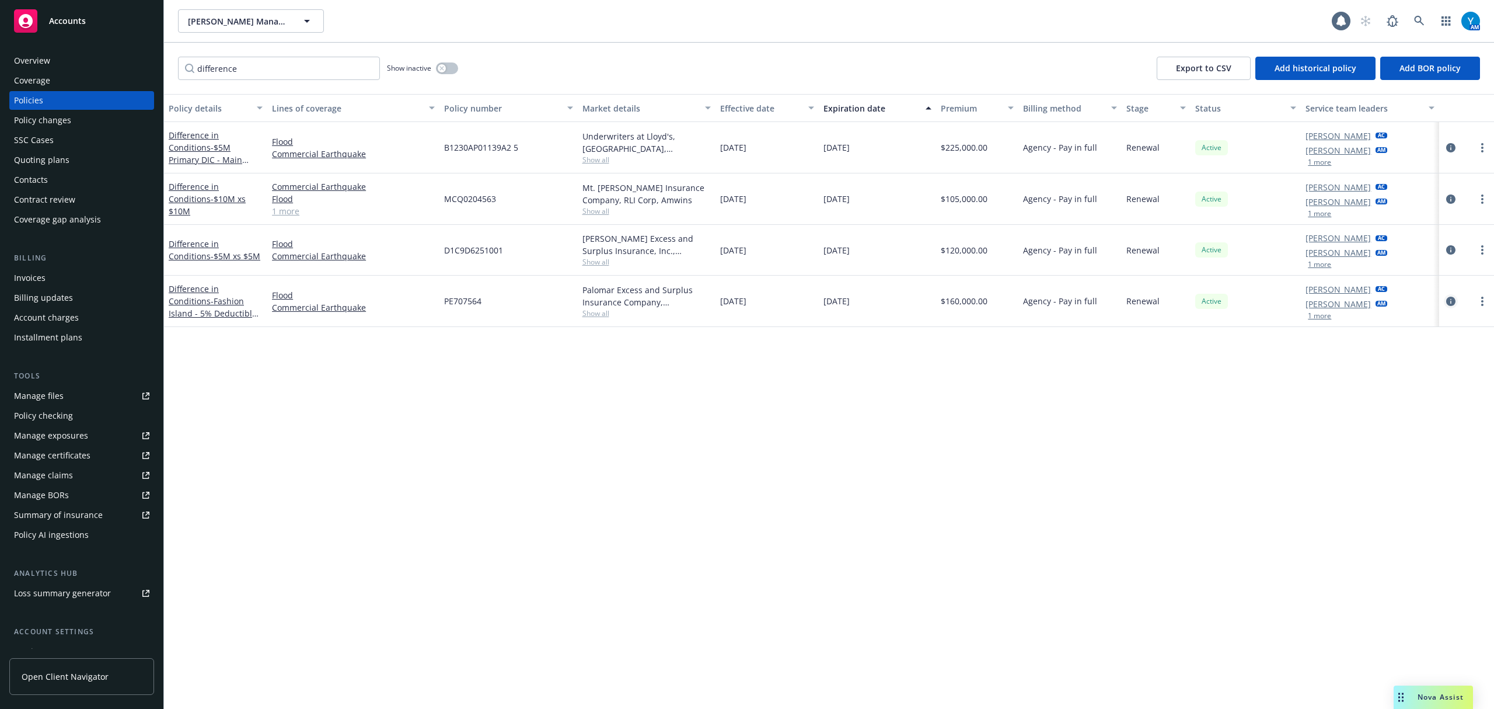
click at [1450, 302] on icon "circleInformation" at bounding box center [1451, 301] width 9 height 9
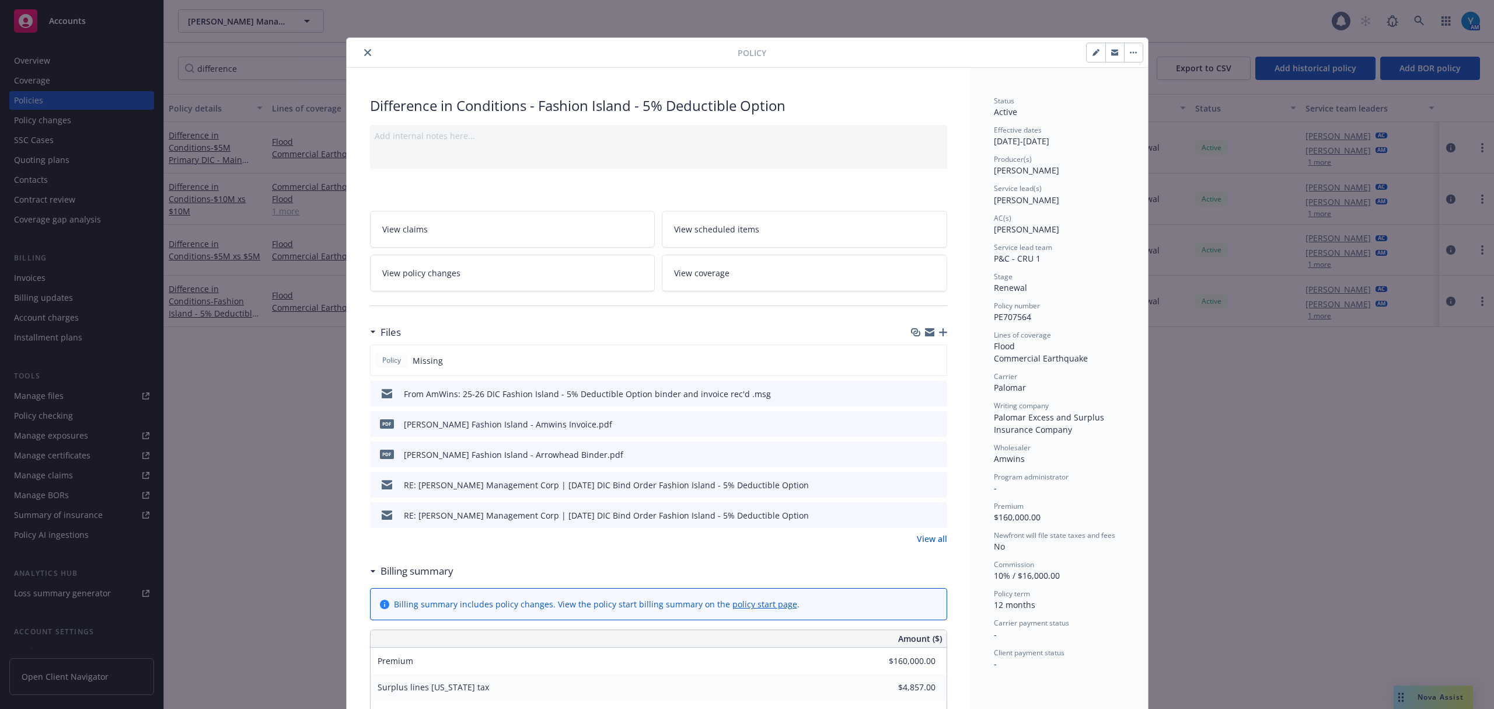
click at [364, 55] on icon "close" at bounding box center [367, 52] width 7 height 7
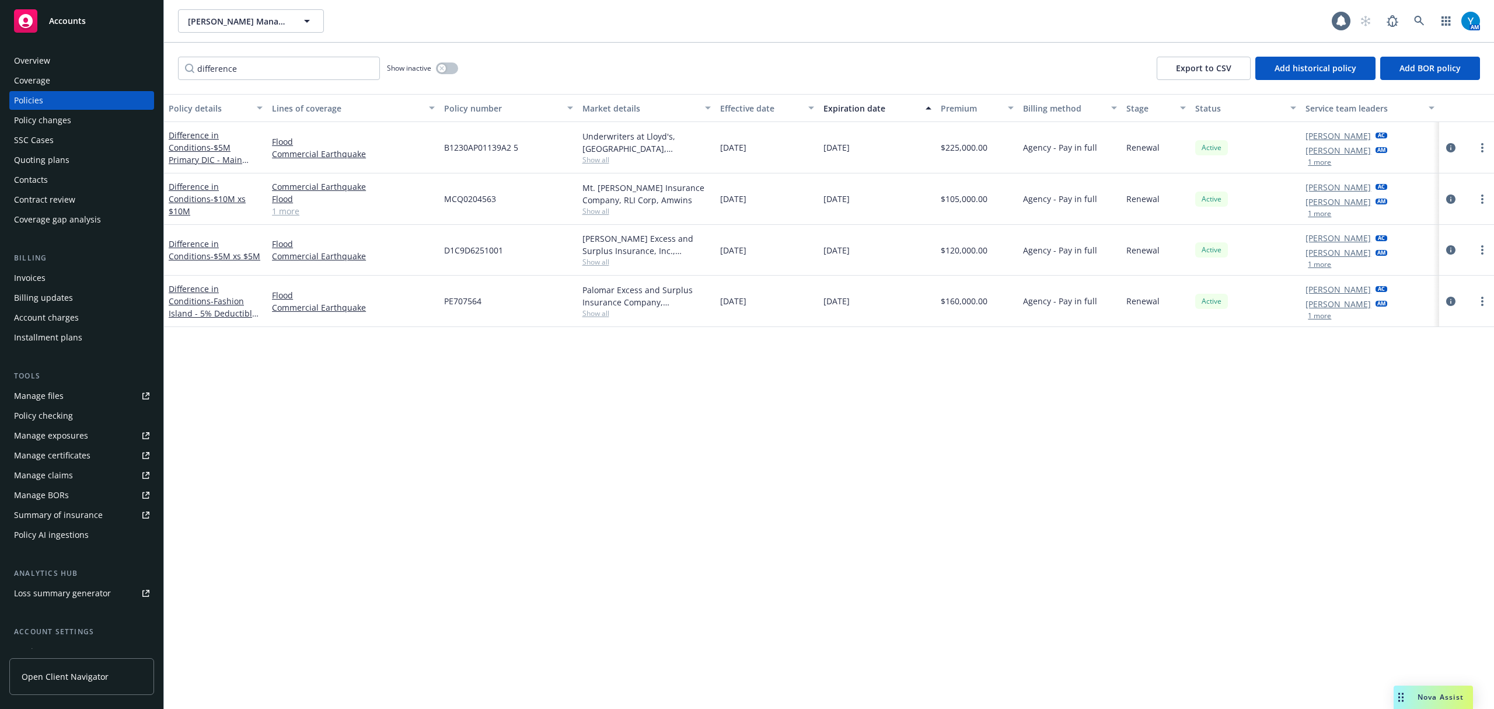
click at [459, 68] on div "difference Show inactive Export to CSV Add historical policy Add BOR policy" at bounding box center [829, 68] width 1330 height 51
click at [451, 70] on button "button" at bounding box center [447, 68] width 22 height 12
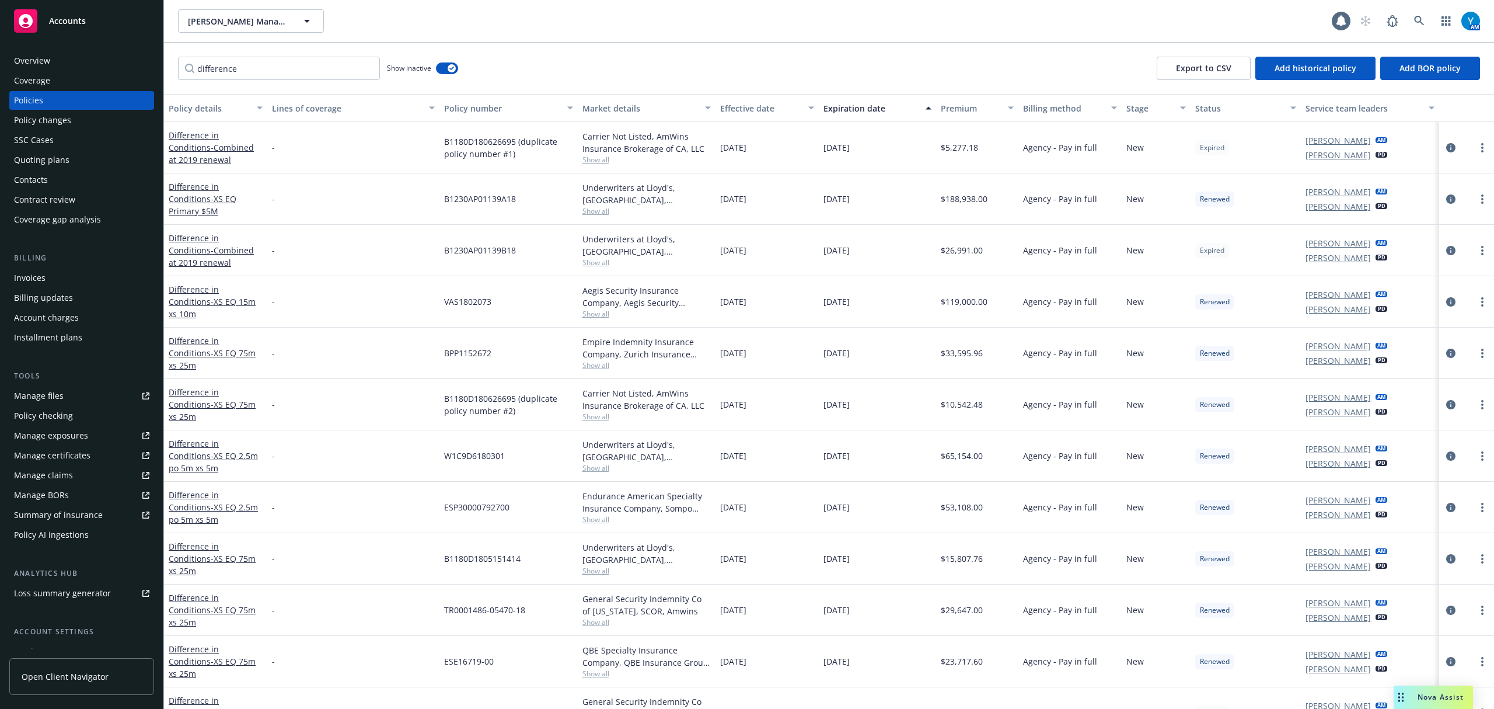
click at [57, 320] on div "Account charges" at bounding box center [46, 317] width 65 height 19
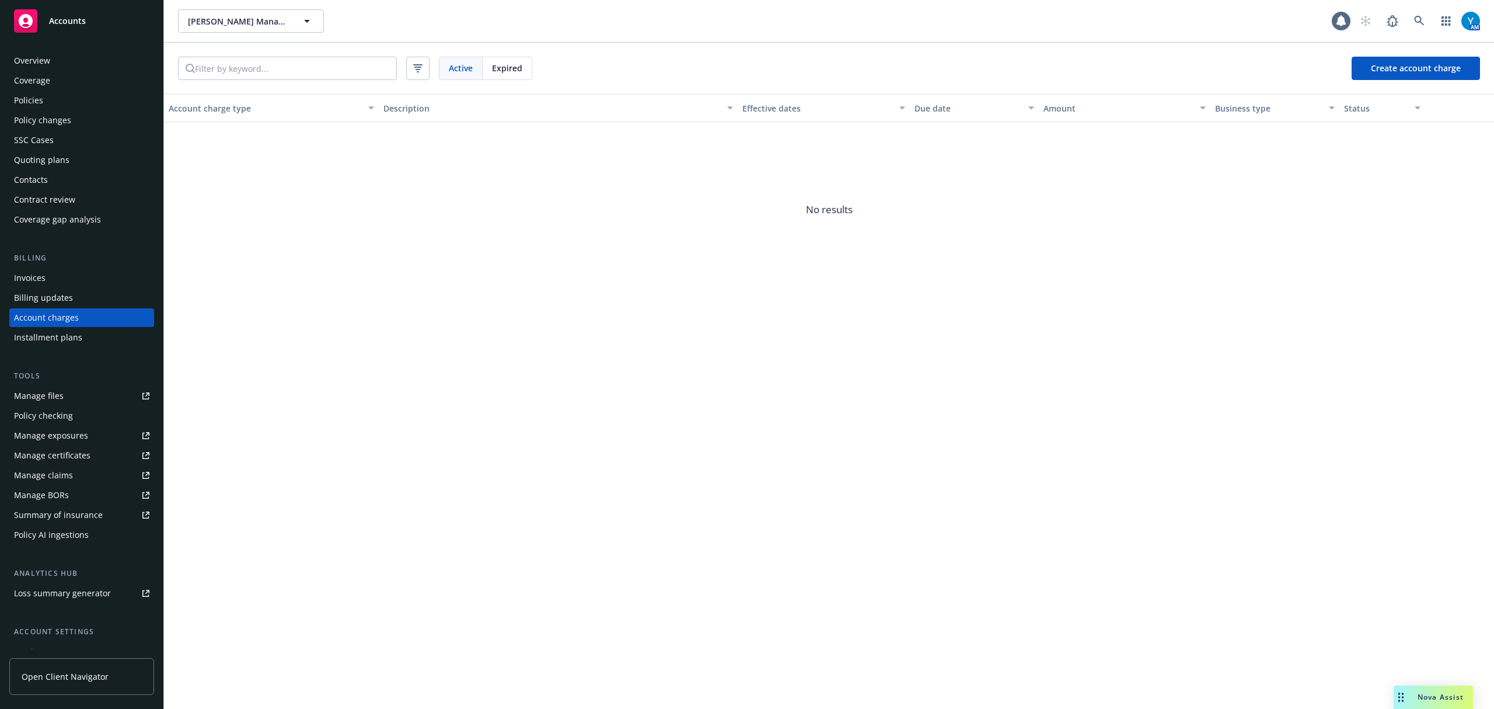
click at [488, 71] on div "Expired" at bounding box center [507, 68] width 49 height 22
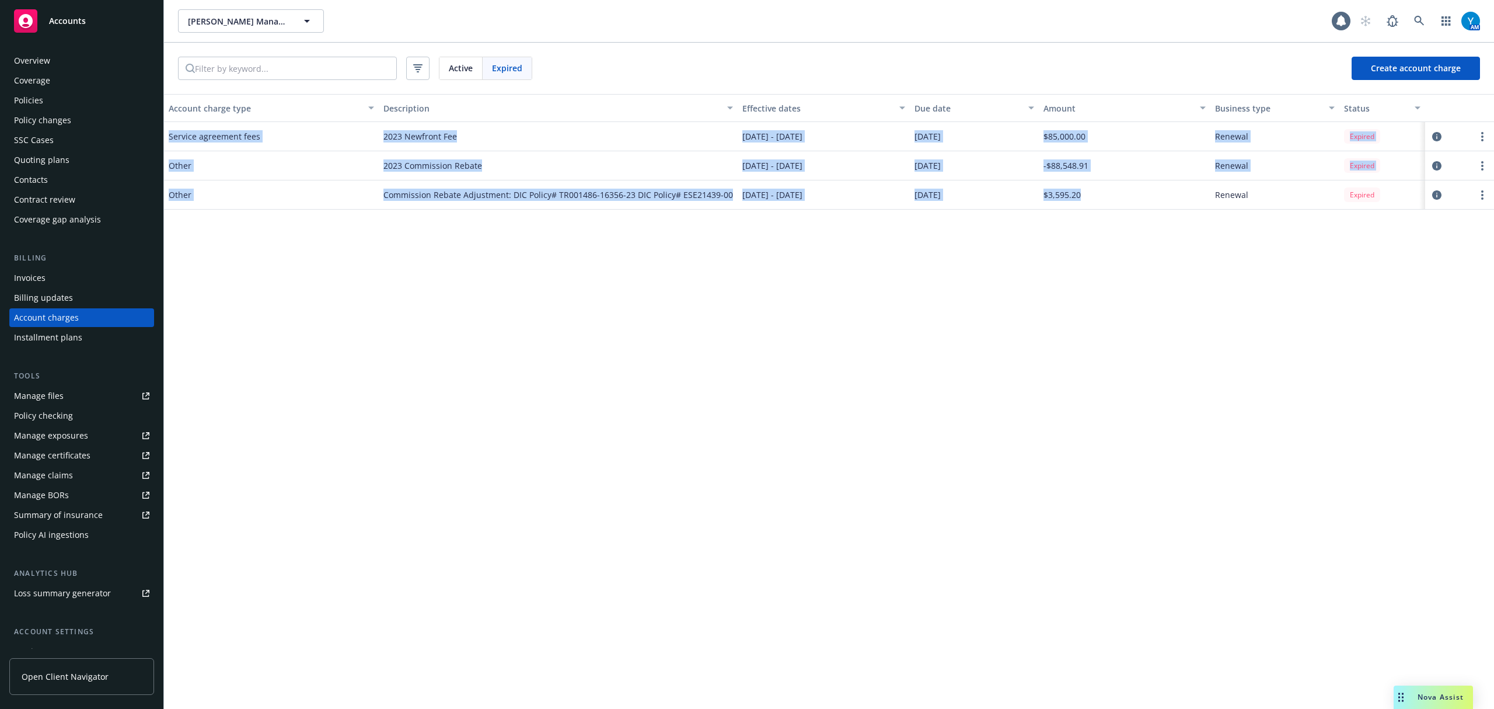
drag, startPoint x: 1088, startPoint y: 197, endPoint x: 166, endPoint y: 127, distance: 924.4
click at [166, 127] on div "Service agreement fees 2023 Newfront Fee [DATE] - [DATE] [DATE] $85,000.00 Rene…" at bounding box center [829, 157] width 1330 height 70
click at [767, 307] on div "Account charge type Description Effective dates Due date Amount Business type S…" at bounding box center [829, 401] width 1330 height 615
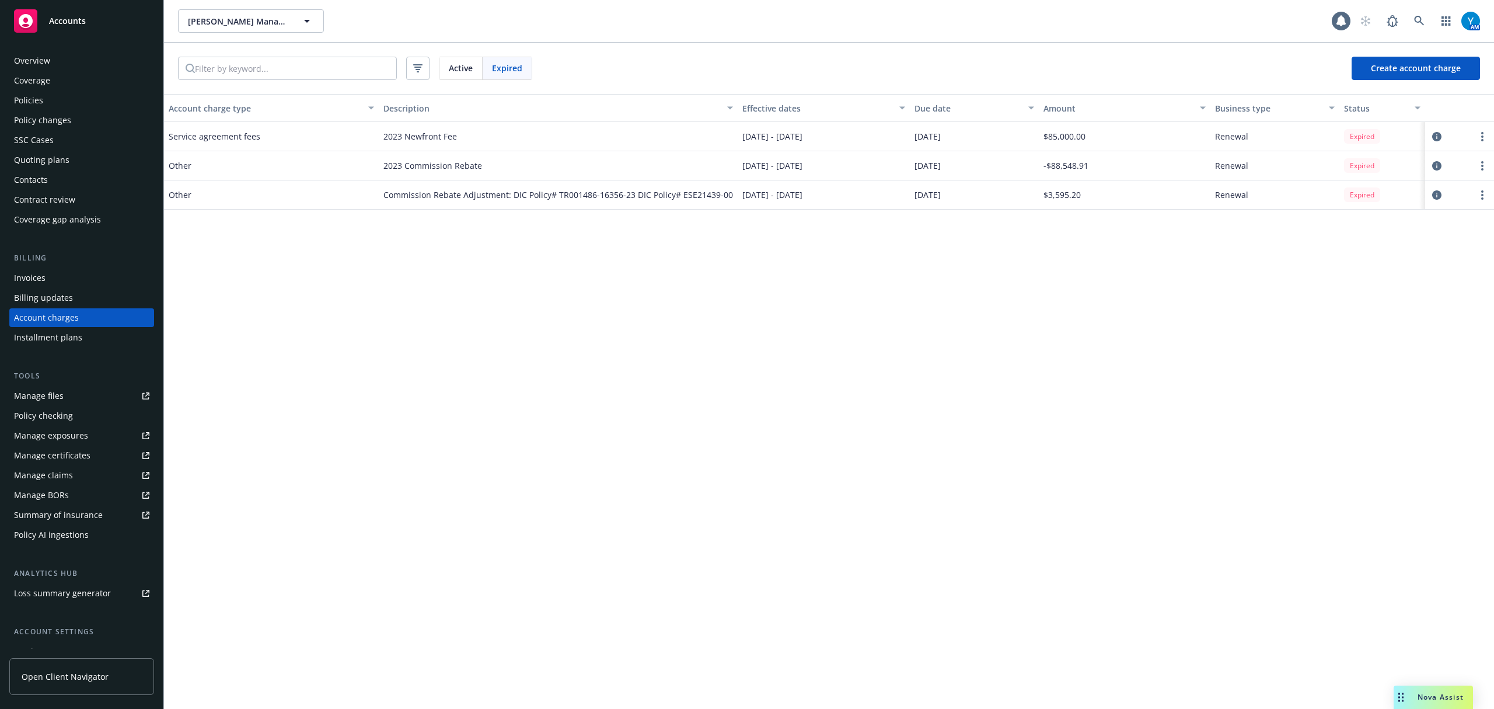
click at [36, 99] on div "Policies" at bounding box center [28, 100] width 29 height 19
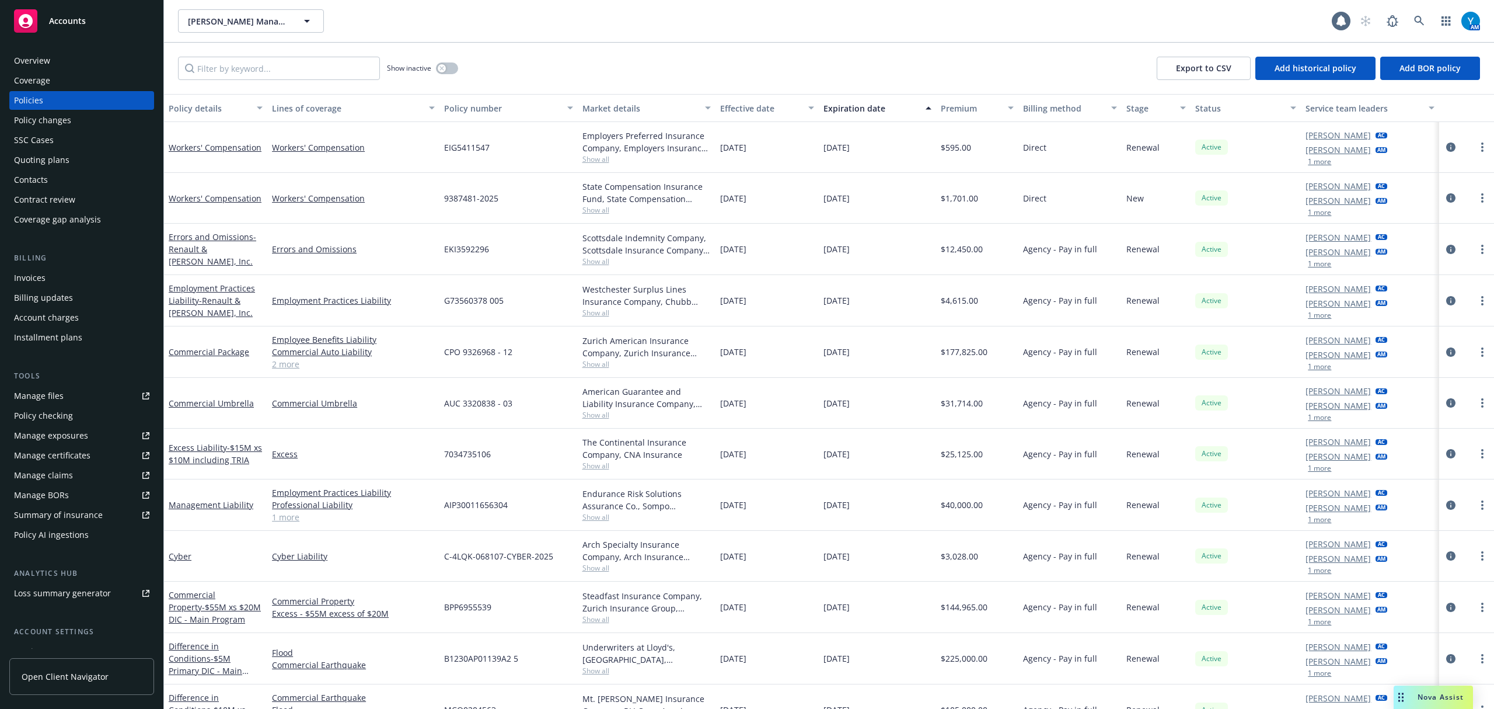
click at [30, 126] on div "Policy changes" at bounding box center [42, 120] width 57 height 19
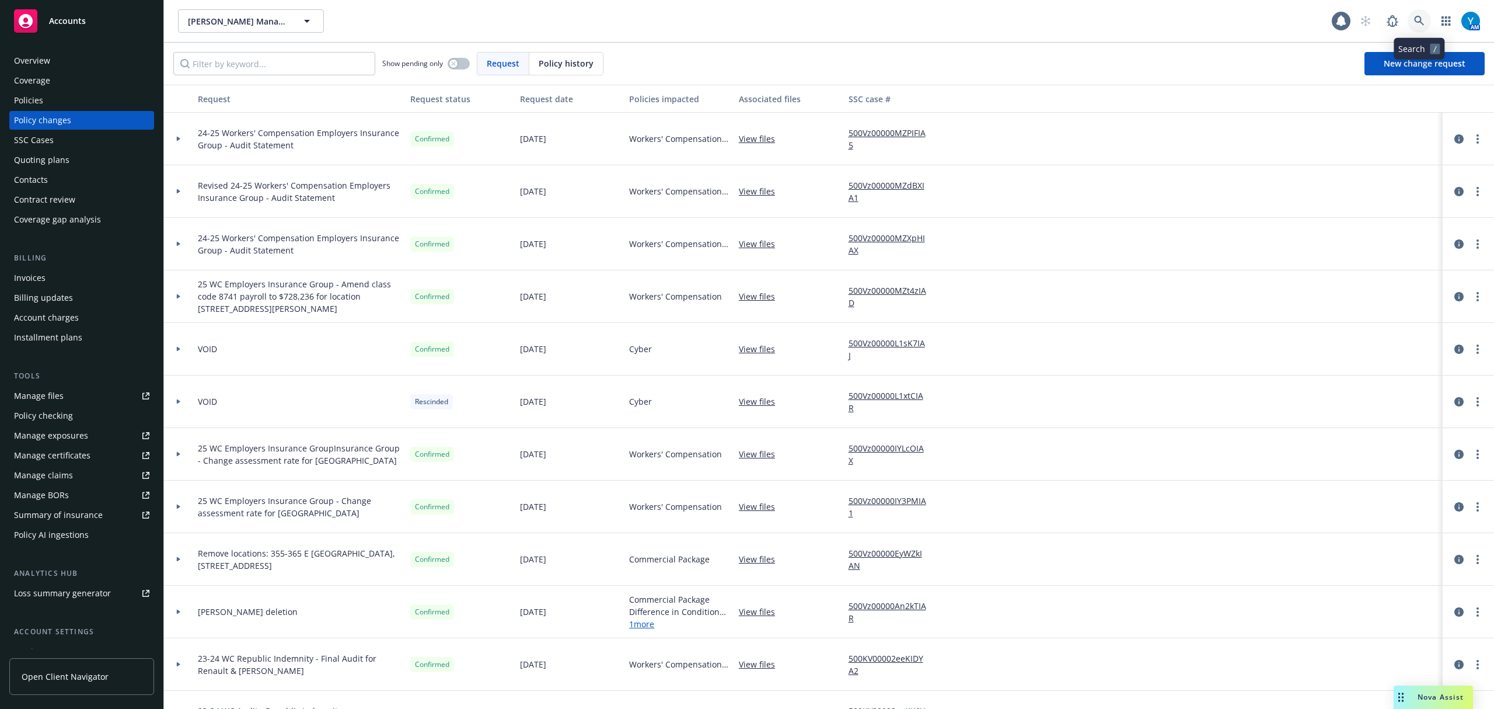
click at [1416, 20] on icon at bounding box center [1419, 21] width 11 height 11
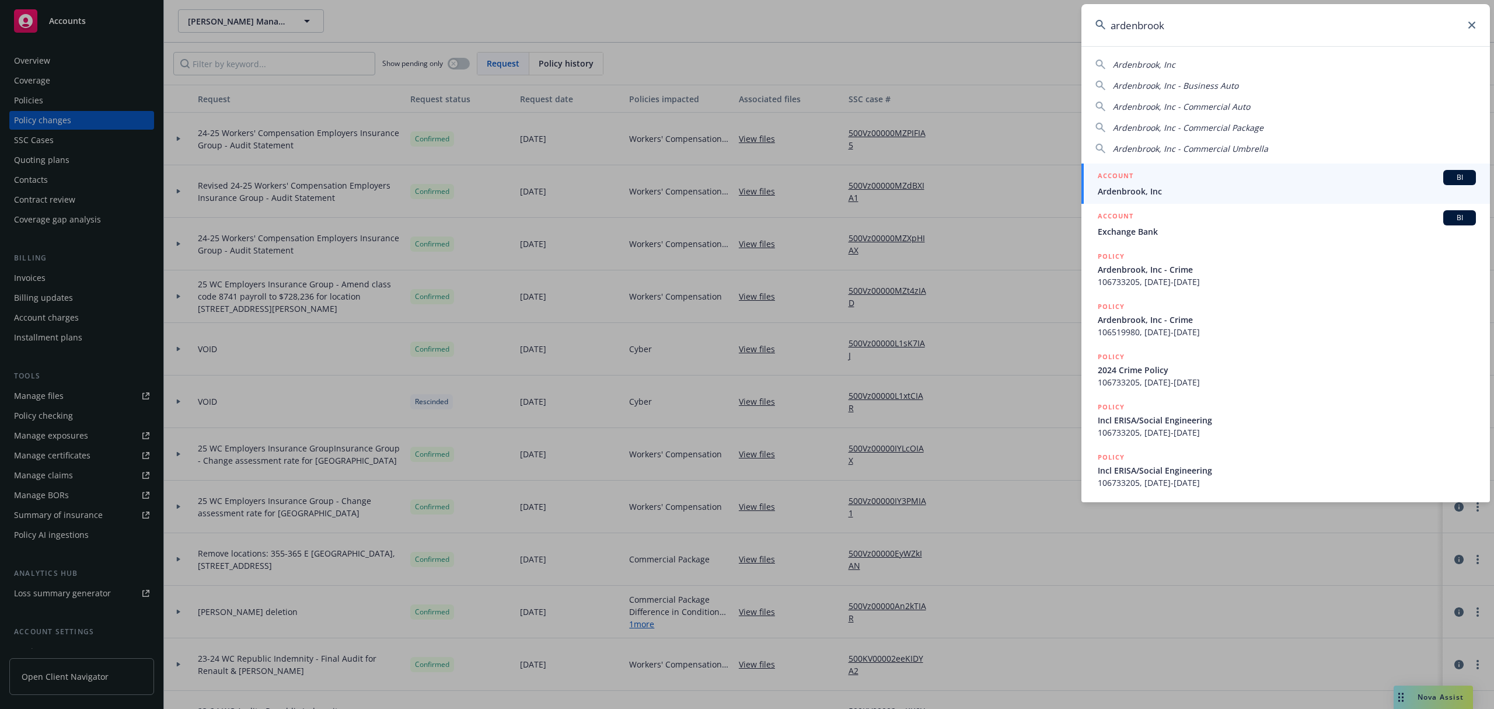
type input "ardenbrook"
click at [1217, 171] on div "ACCOUNT BI" at bounding box center [1287, 177] width 378 height 15
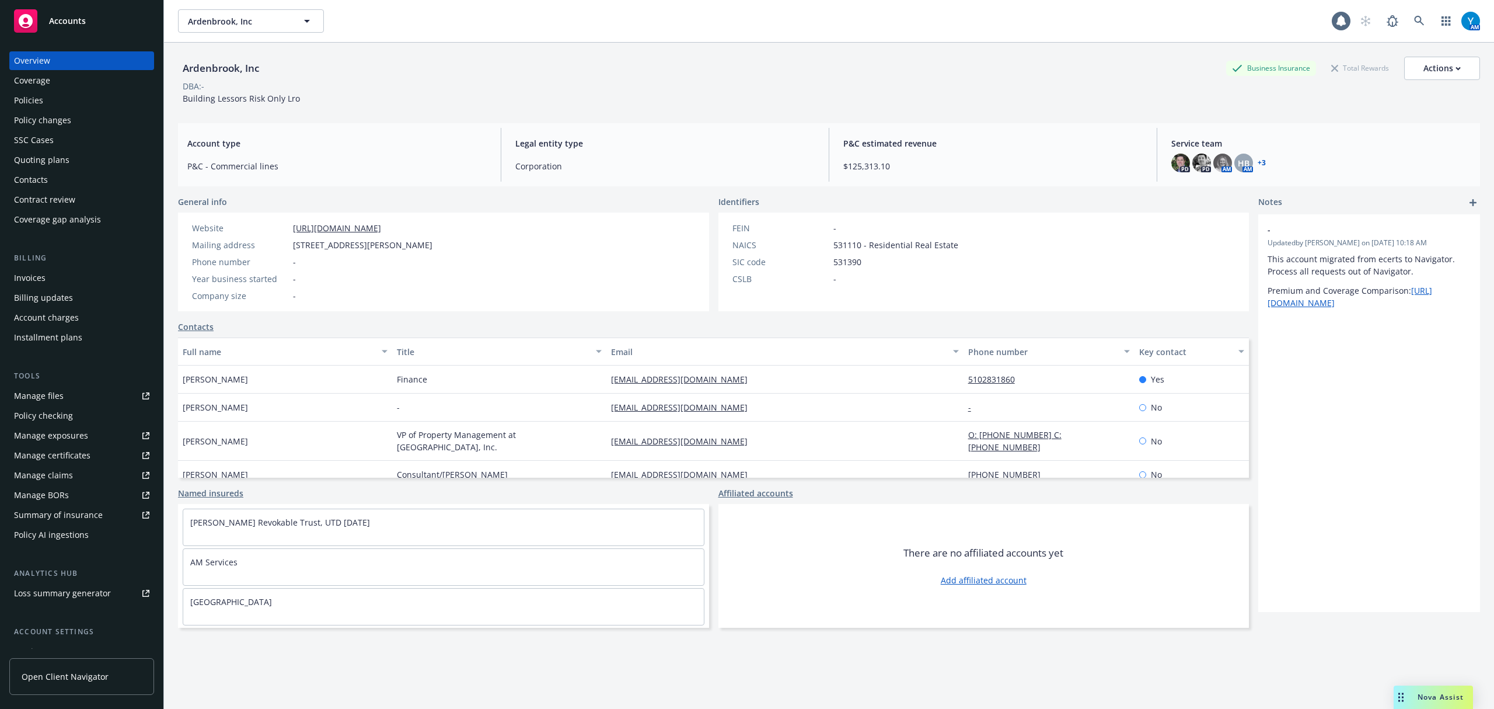
click at [47, 89] on div "Coverage" at bounding box center [32, 80] width 36 height 19
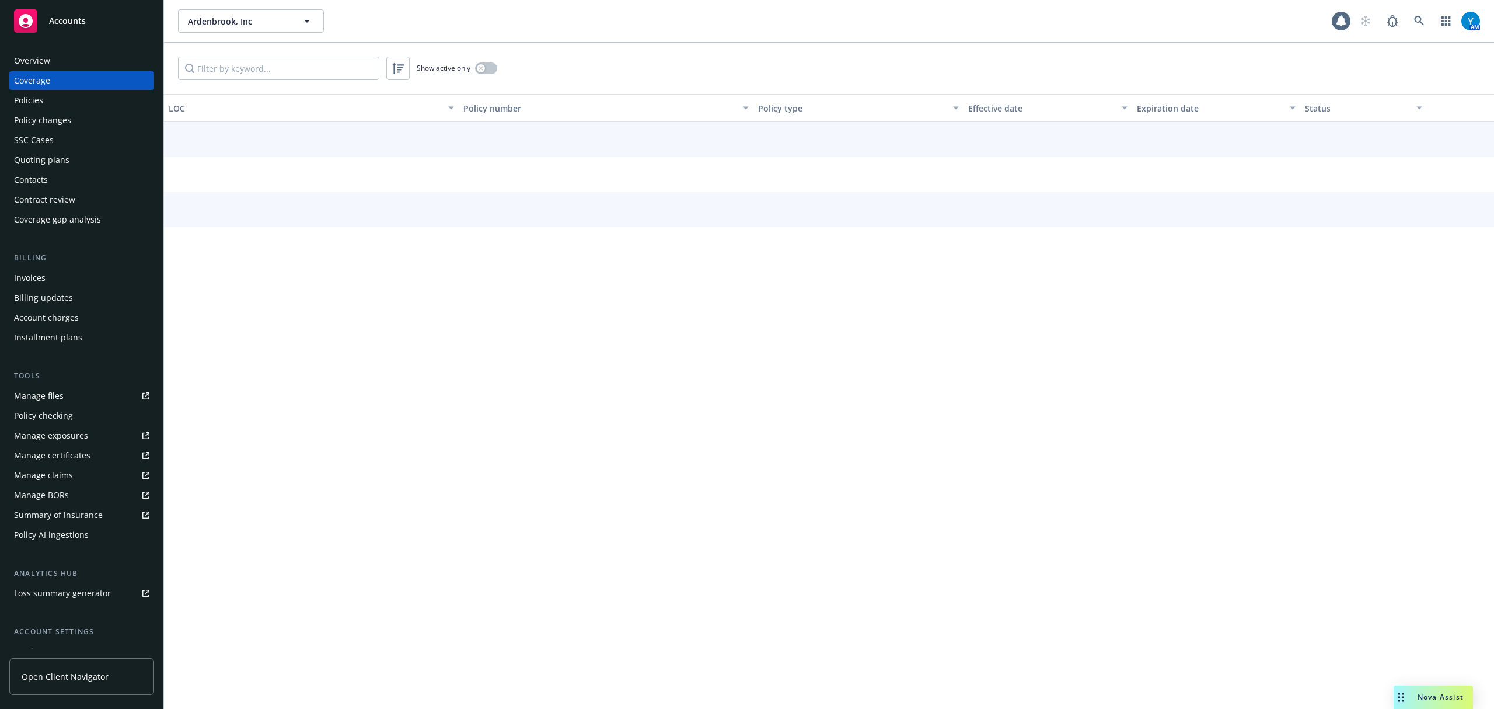
click at [47, 94] on div "Policies" at bounding box center [81, 100] width 135 height 19
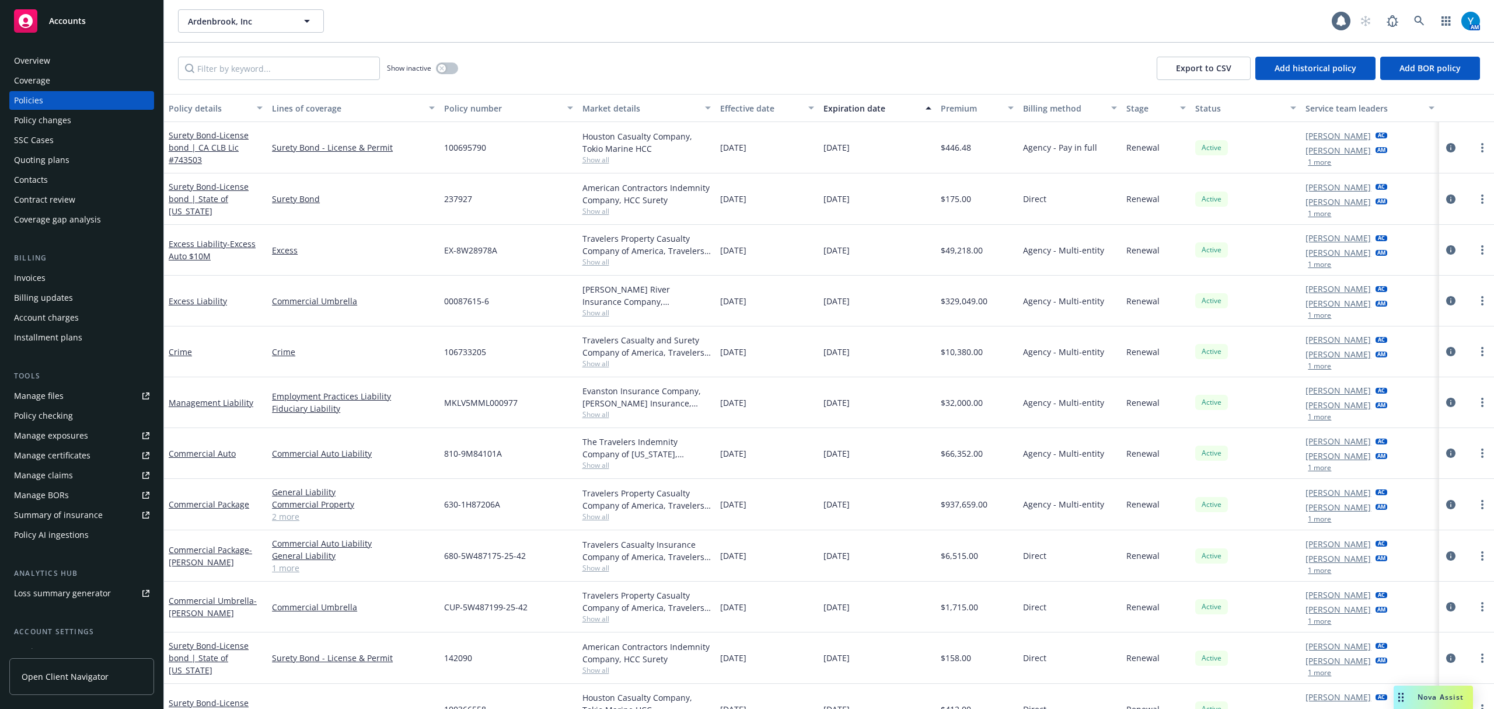
click at [594, 57] on div "Show inactive Export to CSV Add historical policy Add BOR policy" at bounding box center [829, 68] width 1330 height 51
click at [229, 71] on input "Filter by keyword..." at bounding box center [279, 68] width 202 height 23
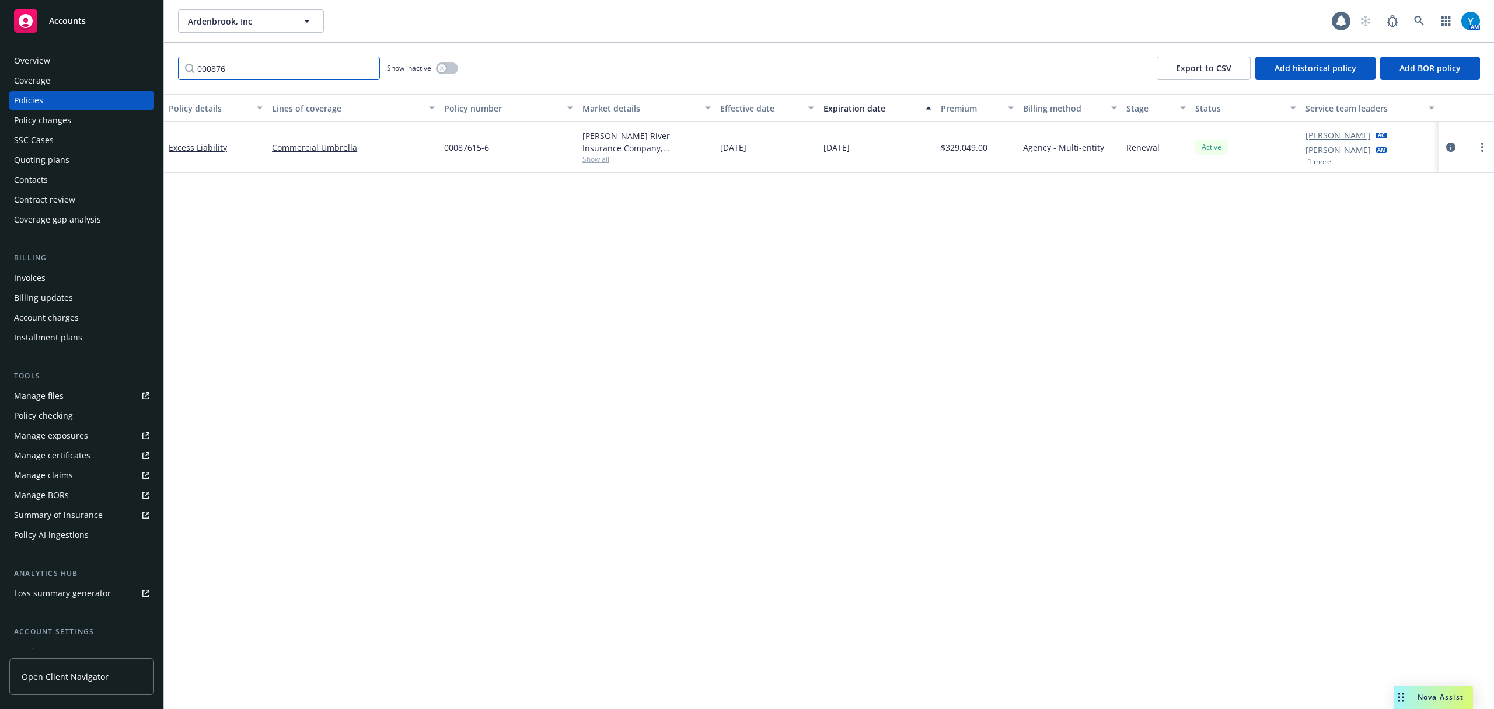
type input "000876"
drag, startPoint x: 490, startPoint y: 149, endPoint x: 439, endPoint y: 147, distance: 51.4
click at [439, 147] on div "Excess Liability Commercial Umbrella 00087615-6 [PERSON_NAME] River Insurance C…" at bounding box center [829, 147] width 1330 height 51
click at [1479, 147] on link "more" at bounding box center [1483, 147] width 14 height 14
click at [1427, 316] on link "Copy logging email" at bounding box center [1420, 310] width 137 height 23
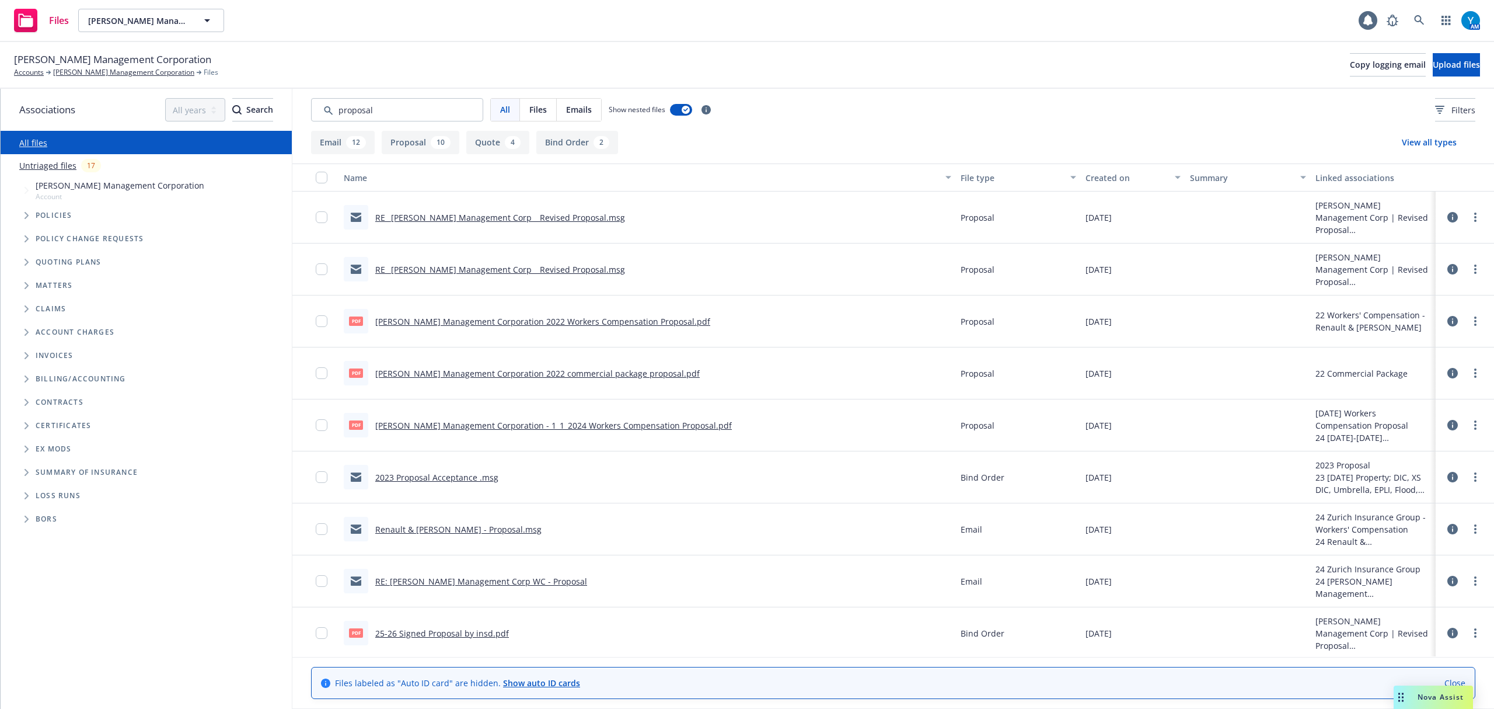
type input "proposal"
click at [1101, 177] on div "Created on" at bounding box center [1127, 178] width 82 height 12
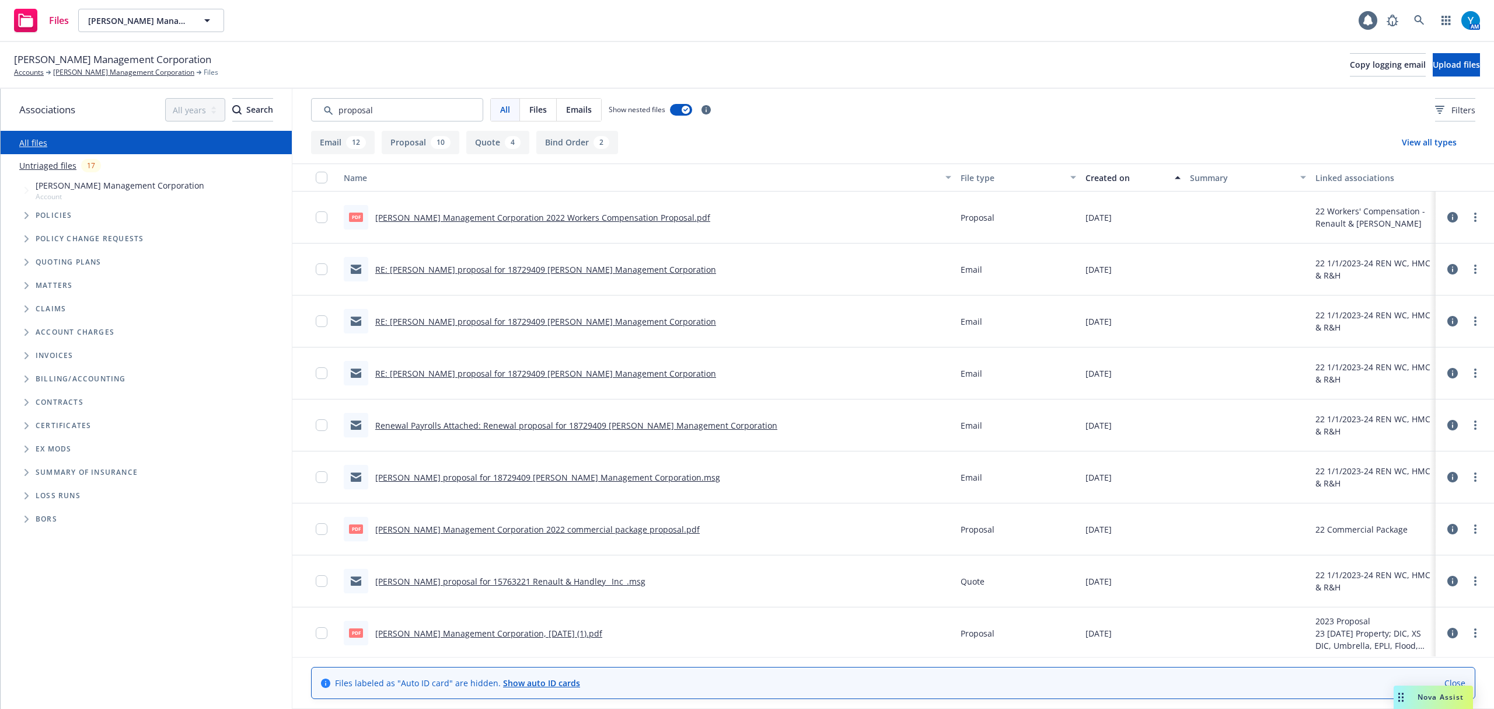
click at [1101, 176] on div "Created on" at bounding box center [1127, 178] width 82 height 12
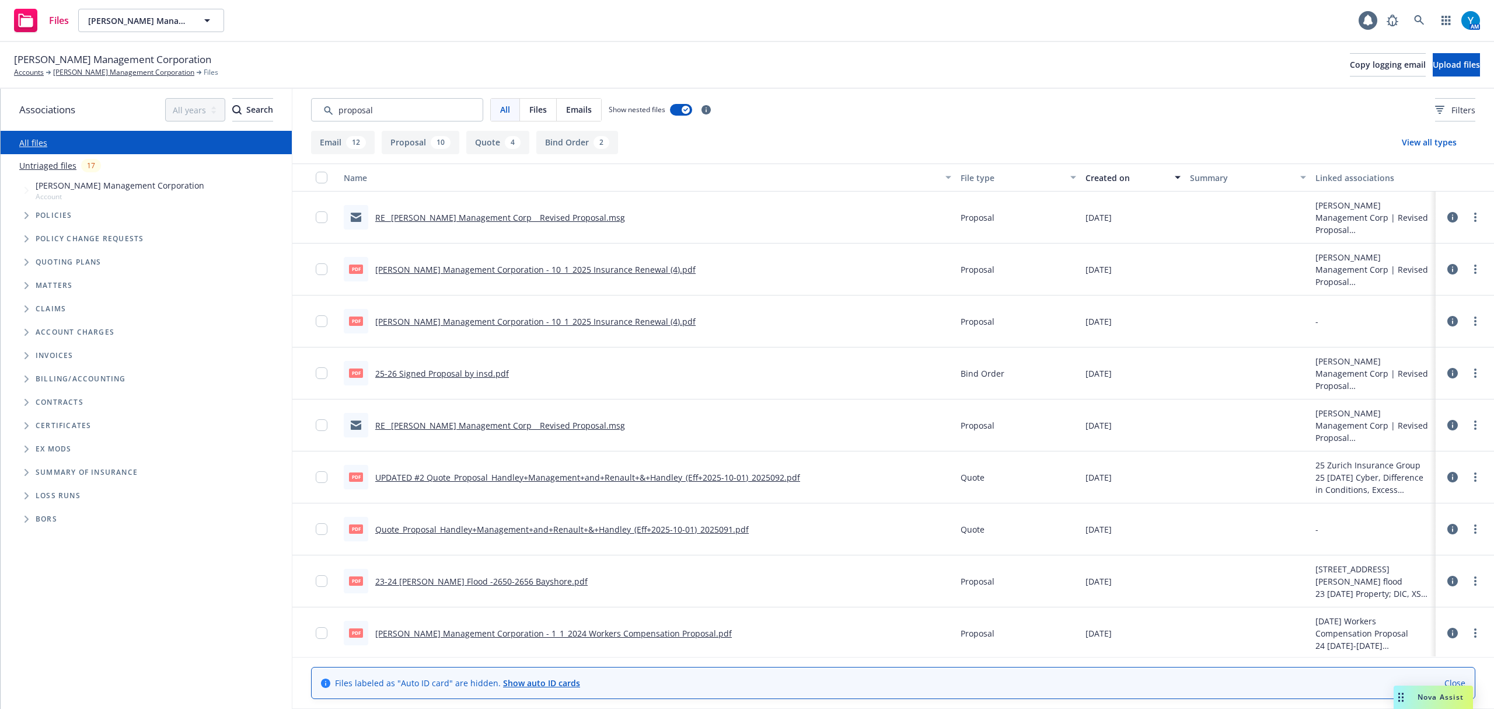
click at [517, 219] on link "RE_ Handley Management Corp _ Revised Proposal.msg" at bounding box center [500, 217] width 250 height 11
click at [517, 220] on link "RE_ Handley Management Corp _ Revised Proposal.msg" at bounding box center [500, 217] width 250 height 11
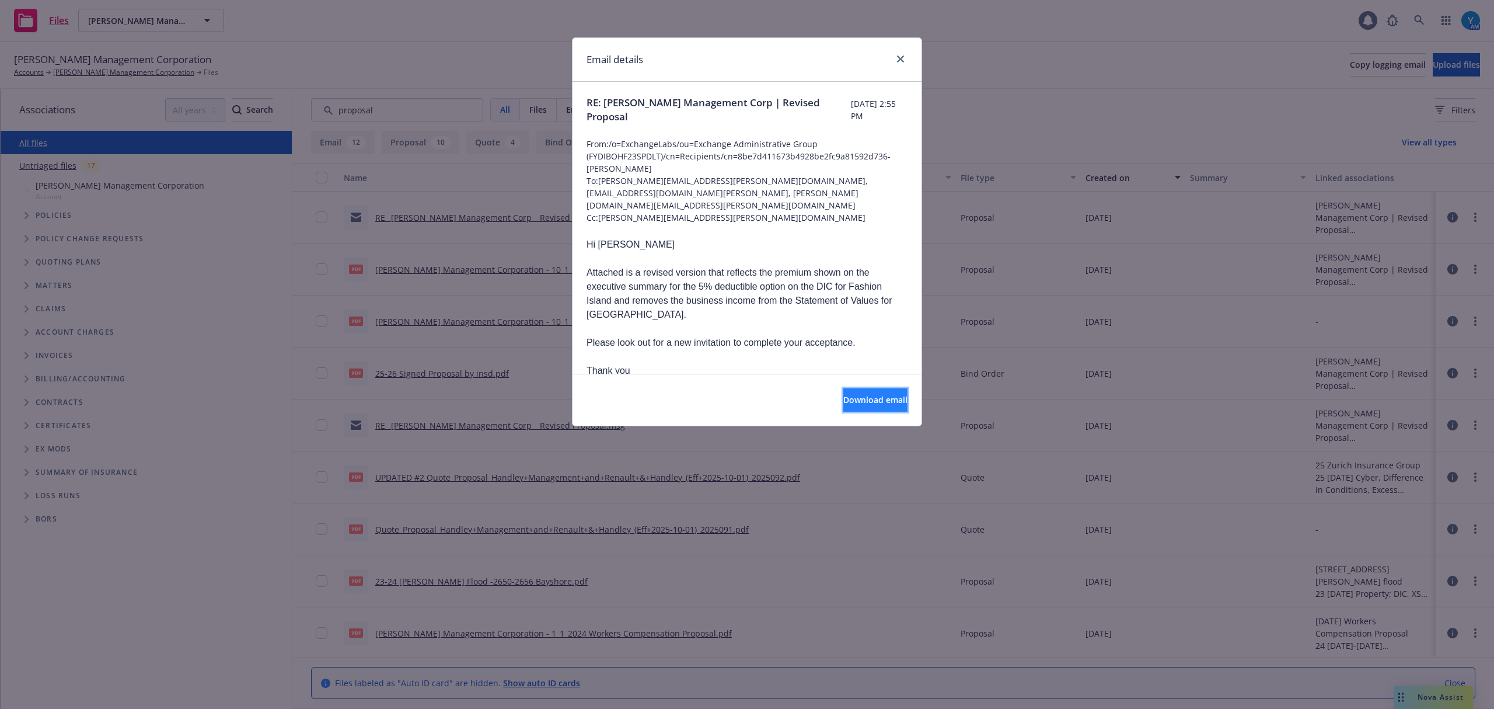
click at [848, 399] on span "Download email" at bounding box center [876, 399] width 64 height 11
drag, startPoint x: 897, startPoint y: 57, endPoint x: 276, endPoint y: 82, distance: 621.6
click at [897, 57] on icon "close" at bounding box center [900, 58] width 7 height 7
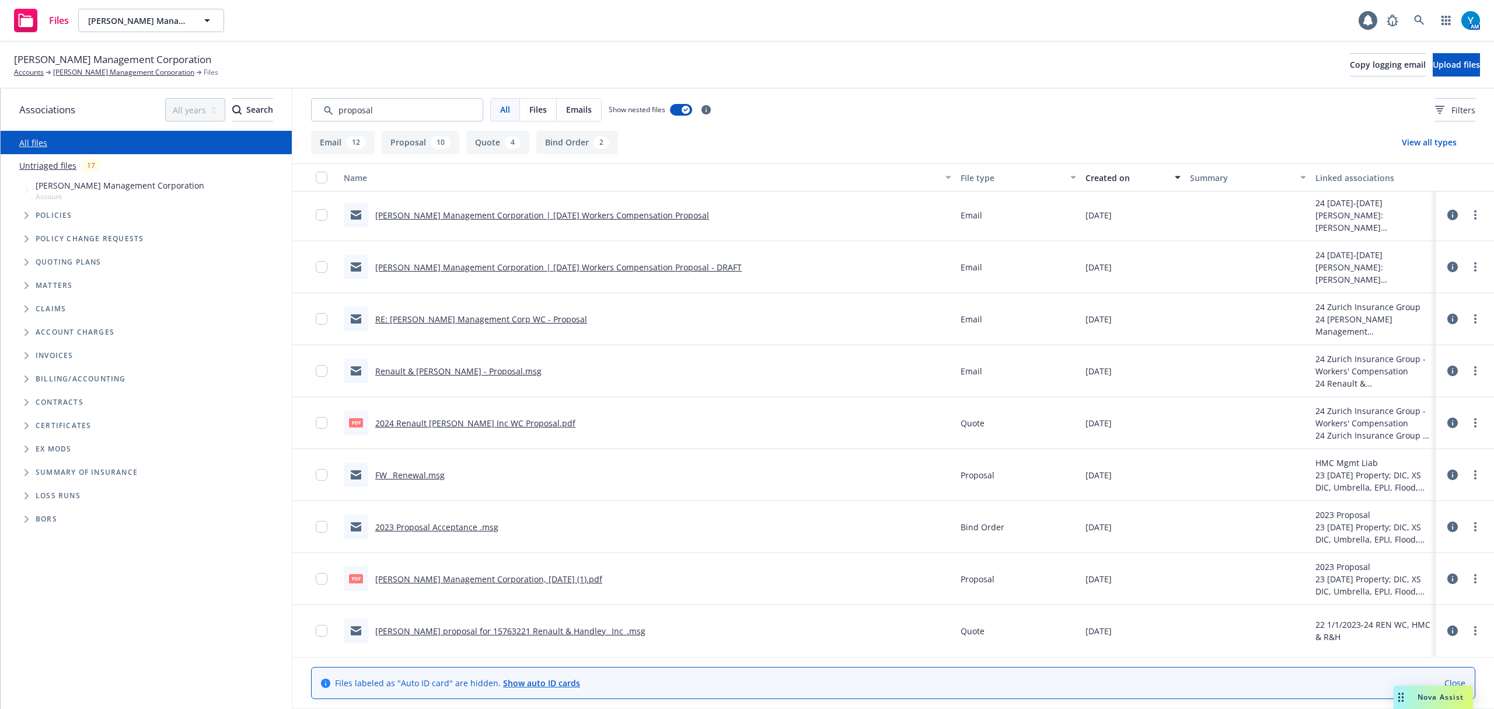
scroll to position [622, 0]
click at [135, 75] on link "[PERSON_NAME] Management Corporation" at bounding box center [123, 72] width 141 height 11
